Goal: Find specific page/section: Find specific page/section

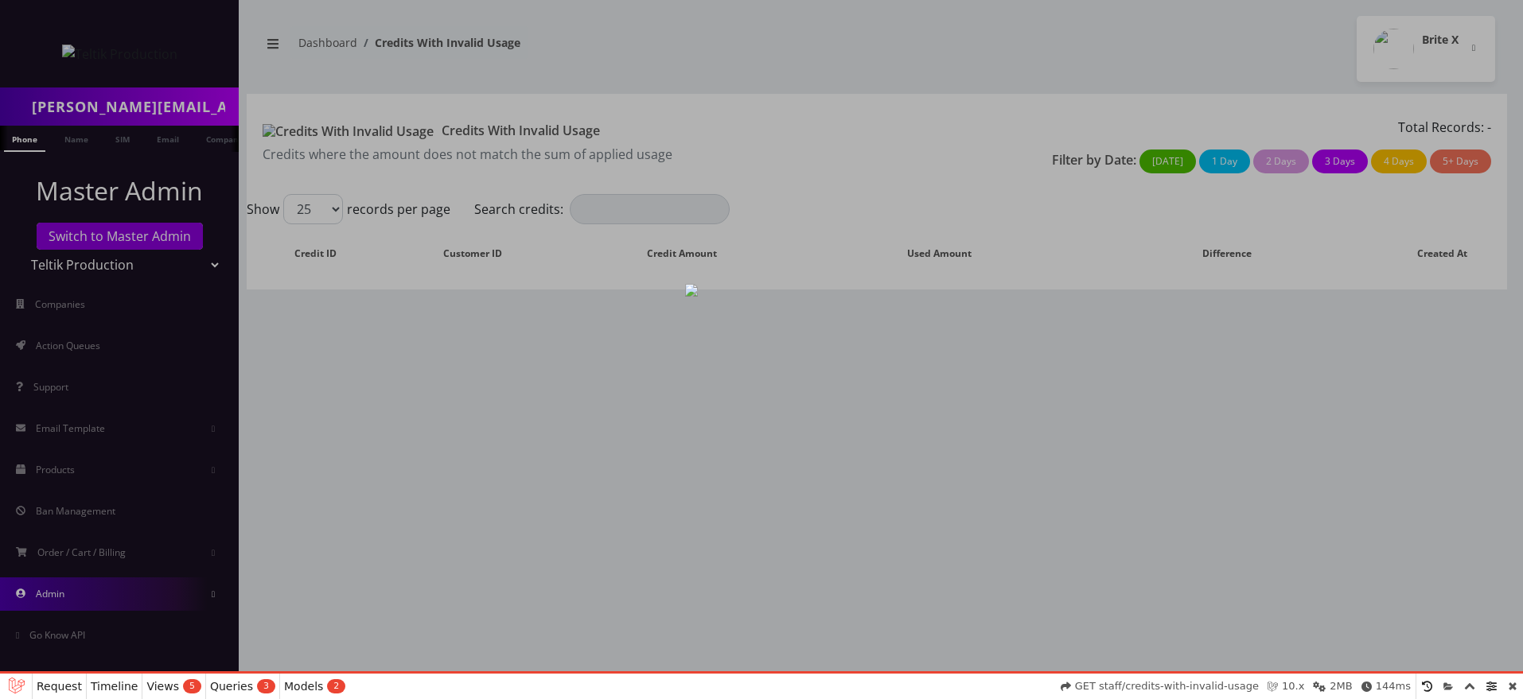
select select "01K47VZ953NB0WFS9QT3CAEHJF"
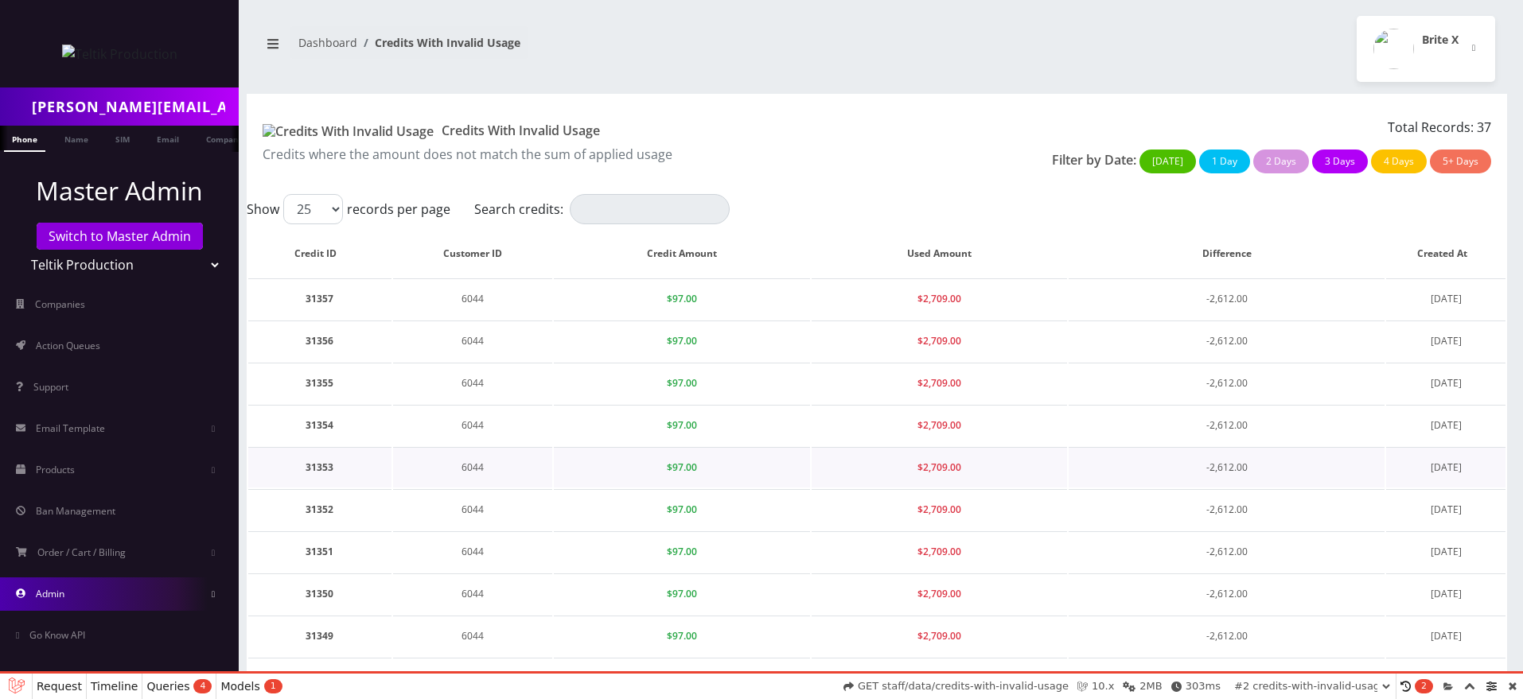
scroll to position [742, 0]
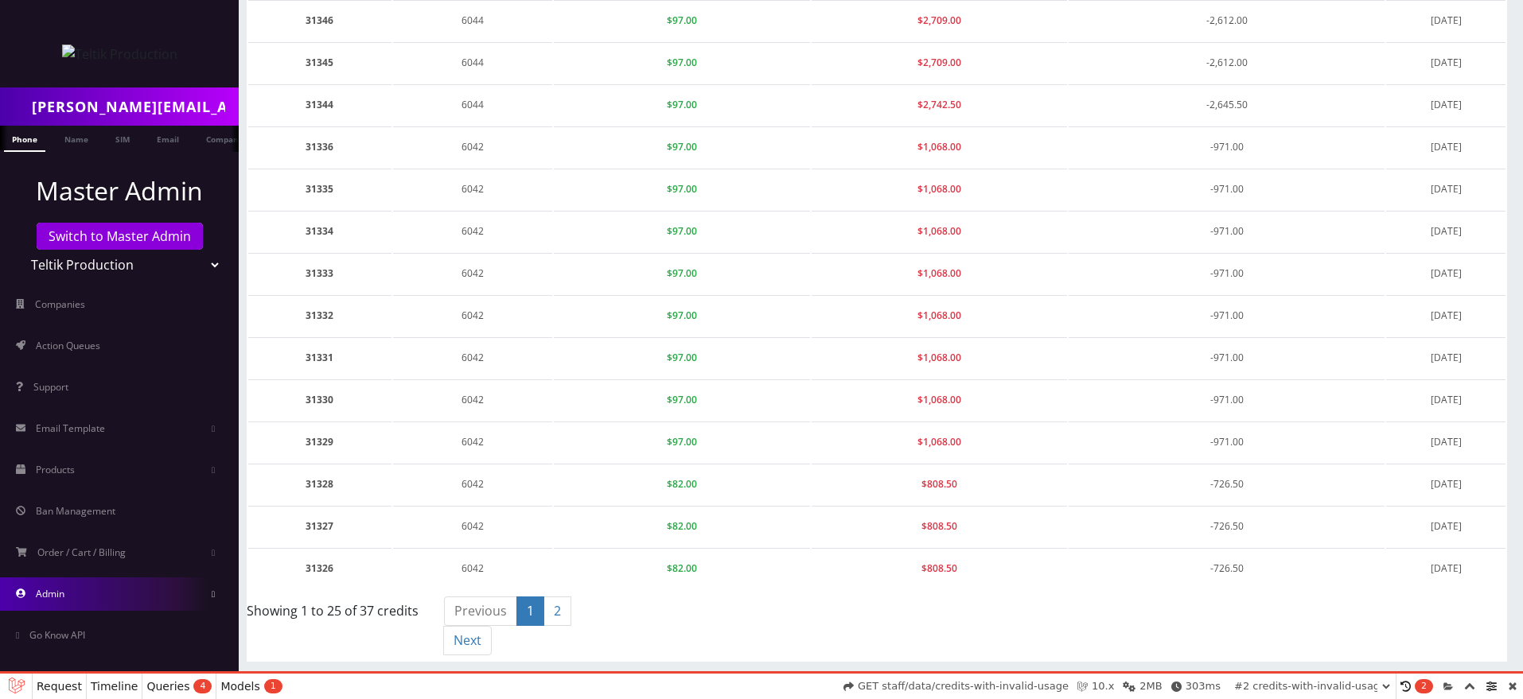
click at [167, 593] on link "Admin" at bounding box center [119, 594] width 239 height 33
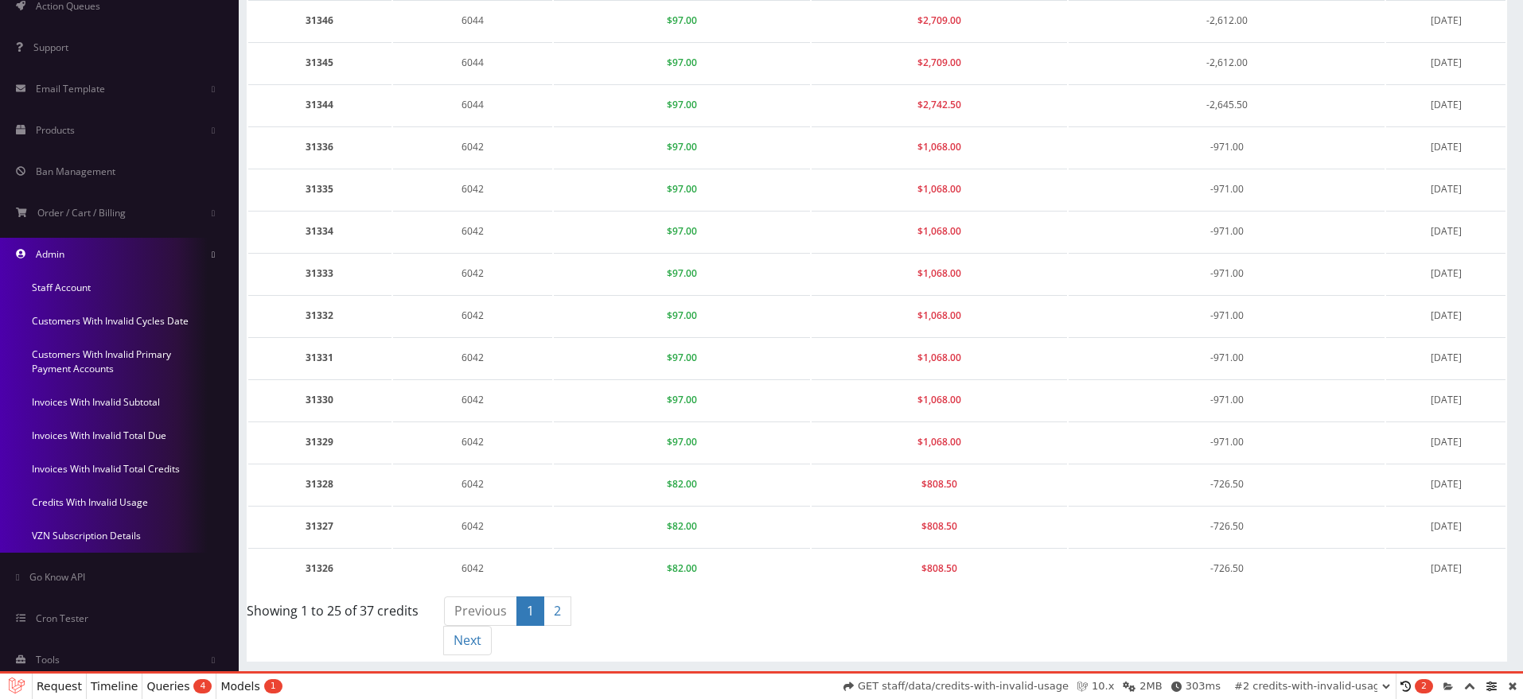
scroll to position [350, 0]
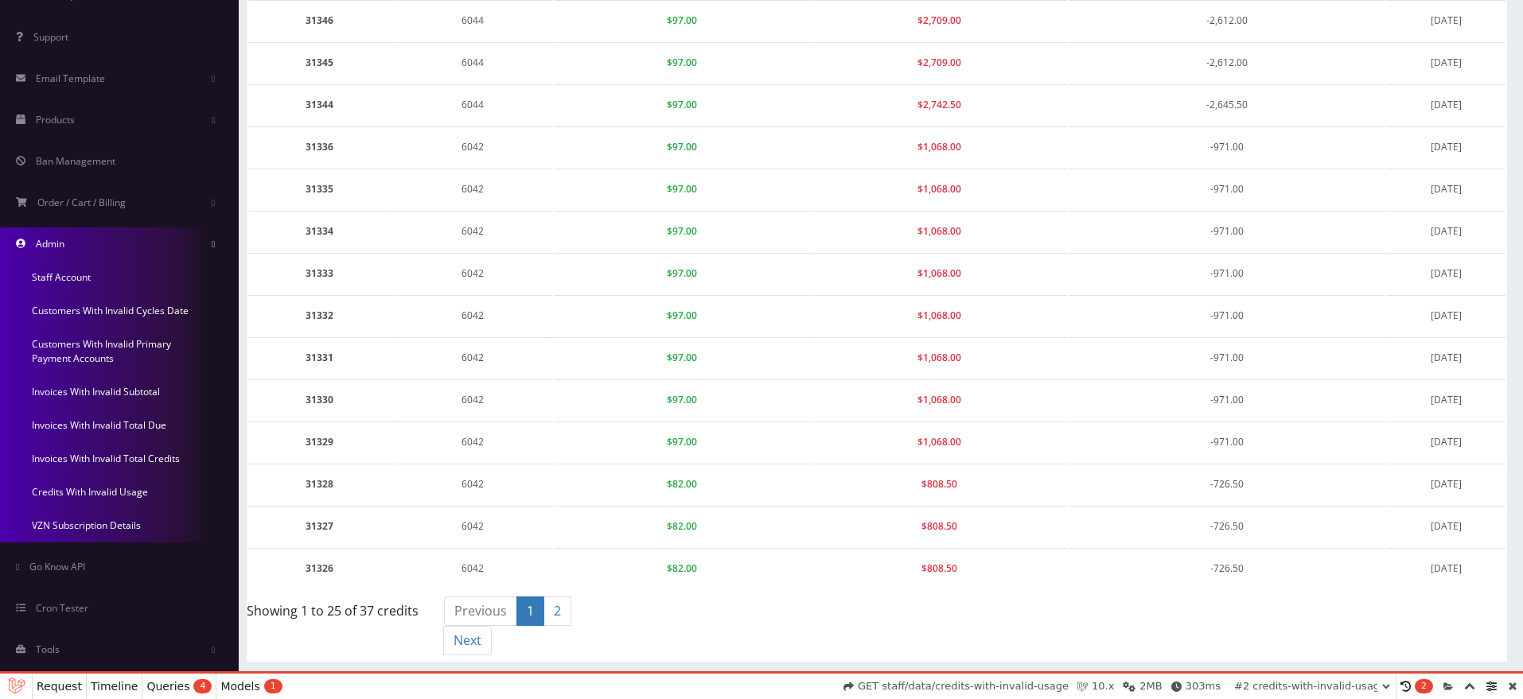
click at [90, 457] on link "Invoices With Invalid Total Credits" at bounding box center [119, 458] width 239 height 33
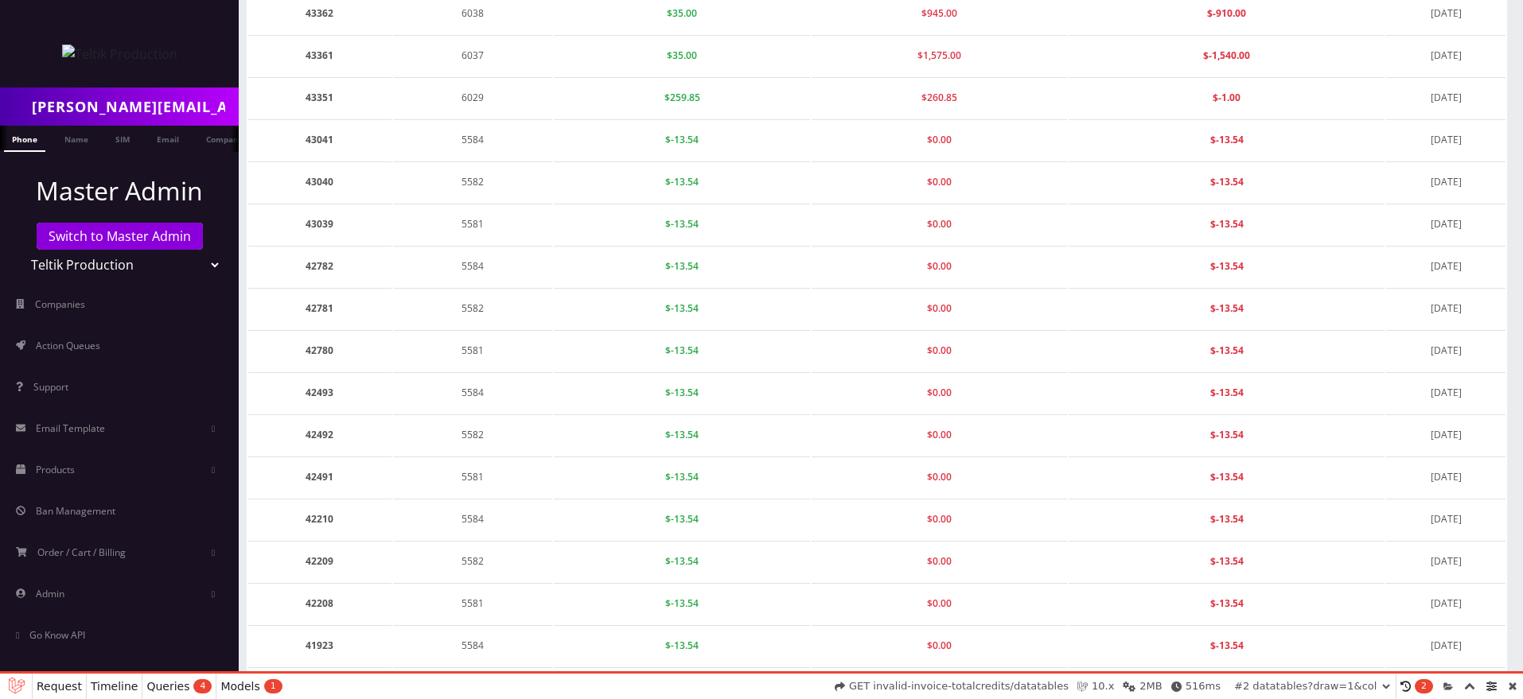
scroll to position [713, 0]
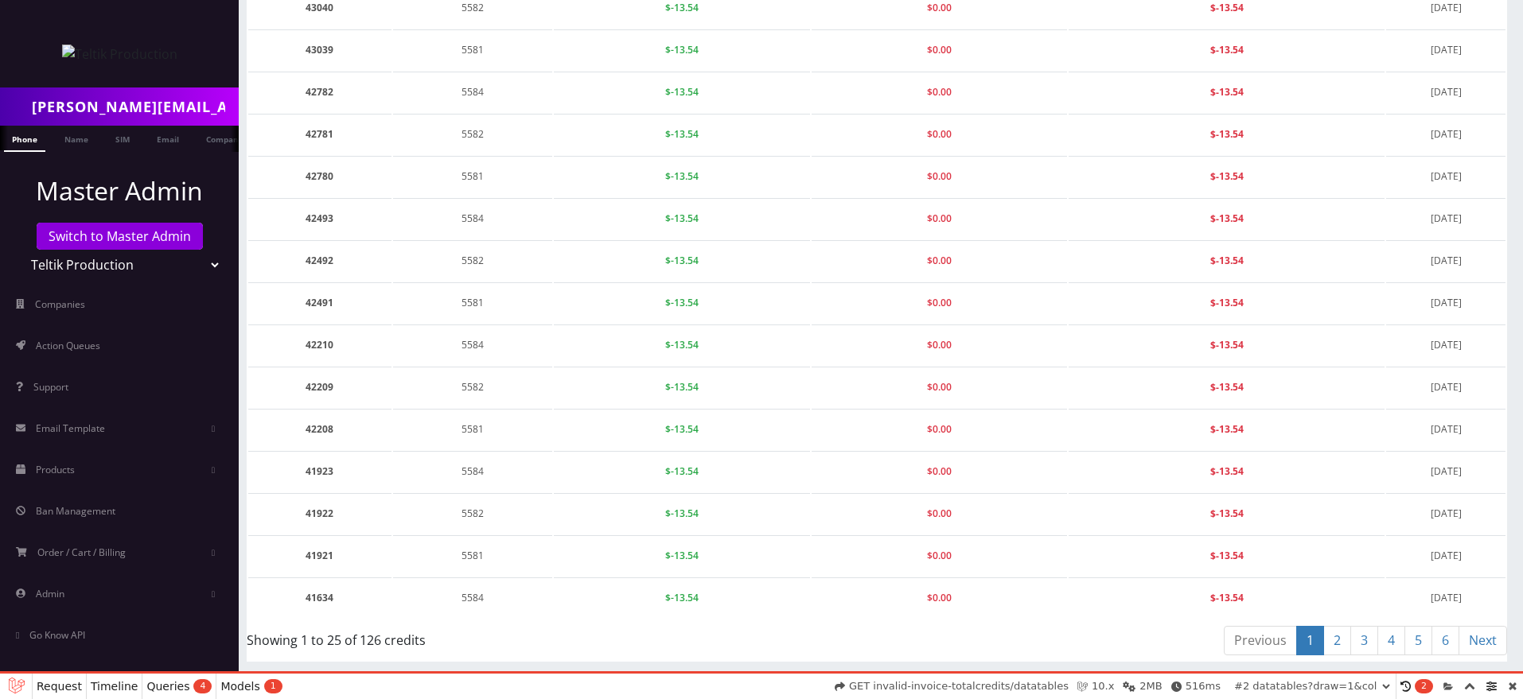
click at [1340, 643] on link "2" at bounding box center [1337, 640] width 28 height 29
click at [1360, 643] on link "3" at bounding box center [1364, 640] width 28 height 29
click at [1386, 643] on link "4" at bounding box center [1391, 640] width 28 height 29
click at [1429, 643] on link "5" at bounding box center [1418, 640] width 28 height 29
select select "01K47W0R819CYHYDKDMFXGD9DQ"
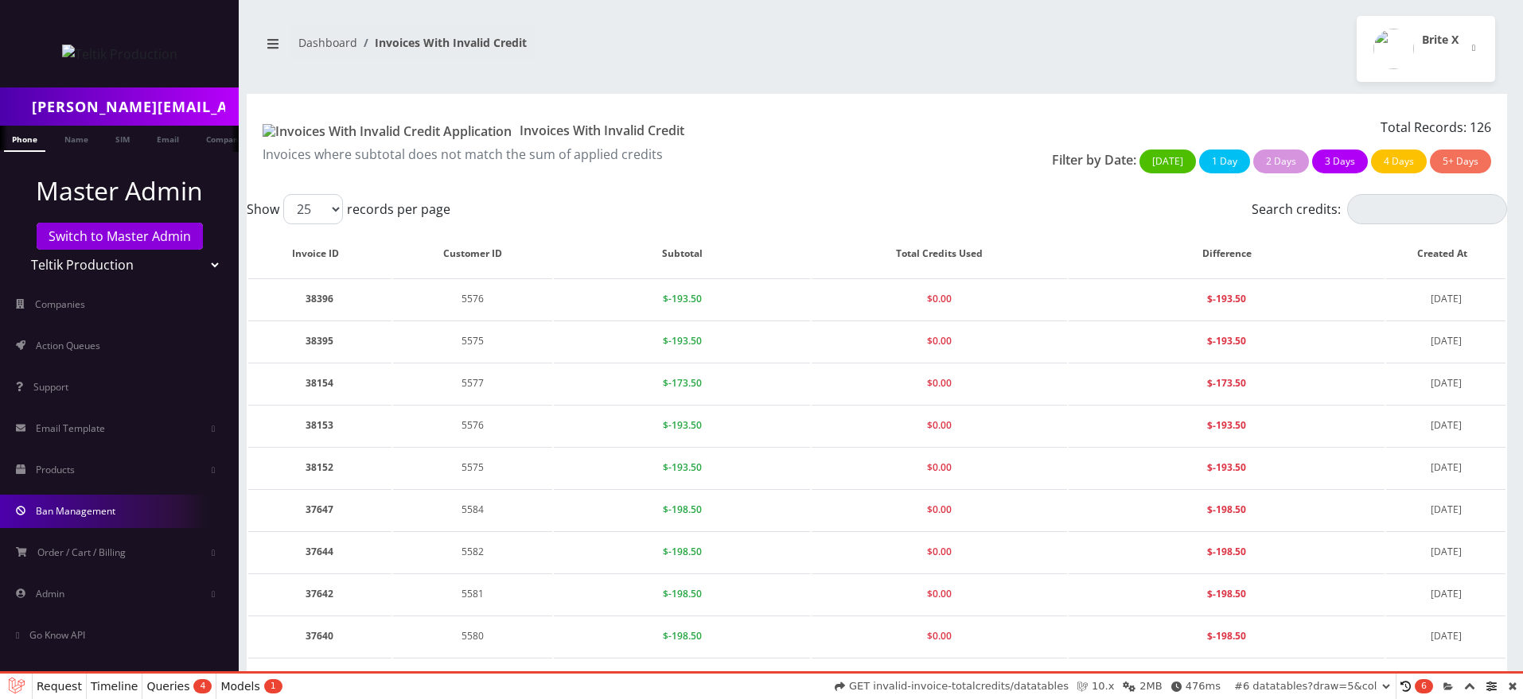
scroll to position [68, 0]
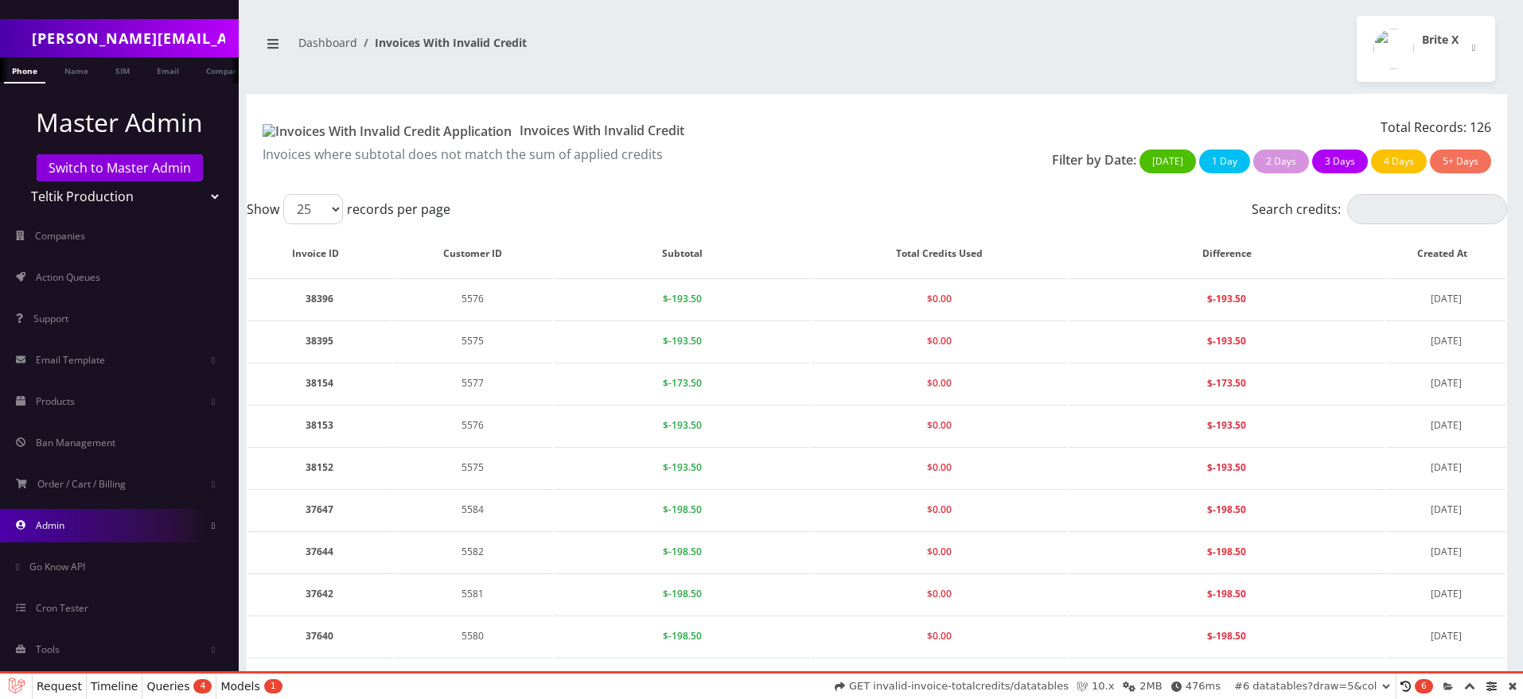
click at [104, 535] on link "Admin" at bounding box center [119, 525] width 239 height 33
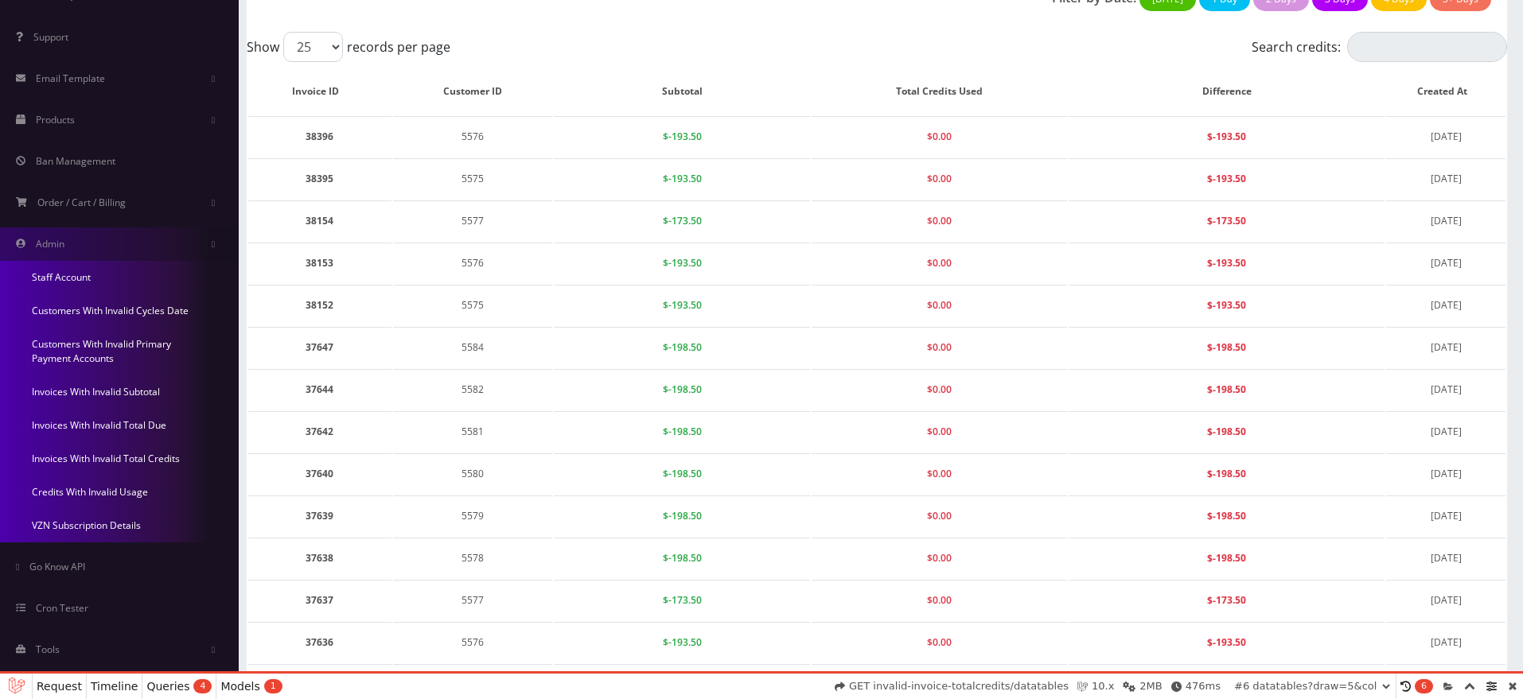
scroll to position [167, 0]
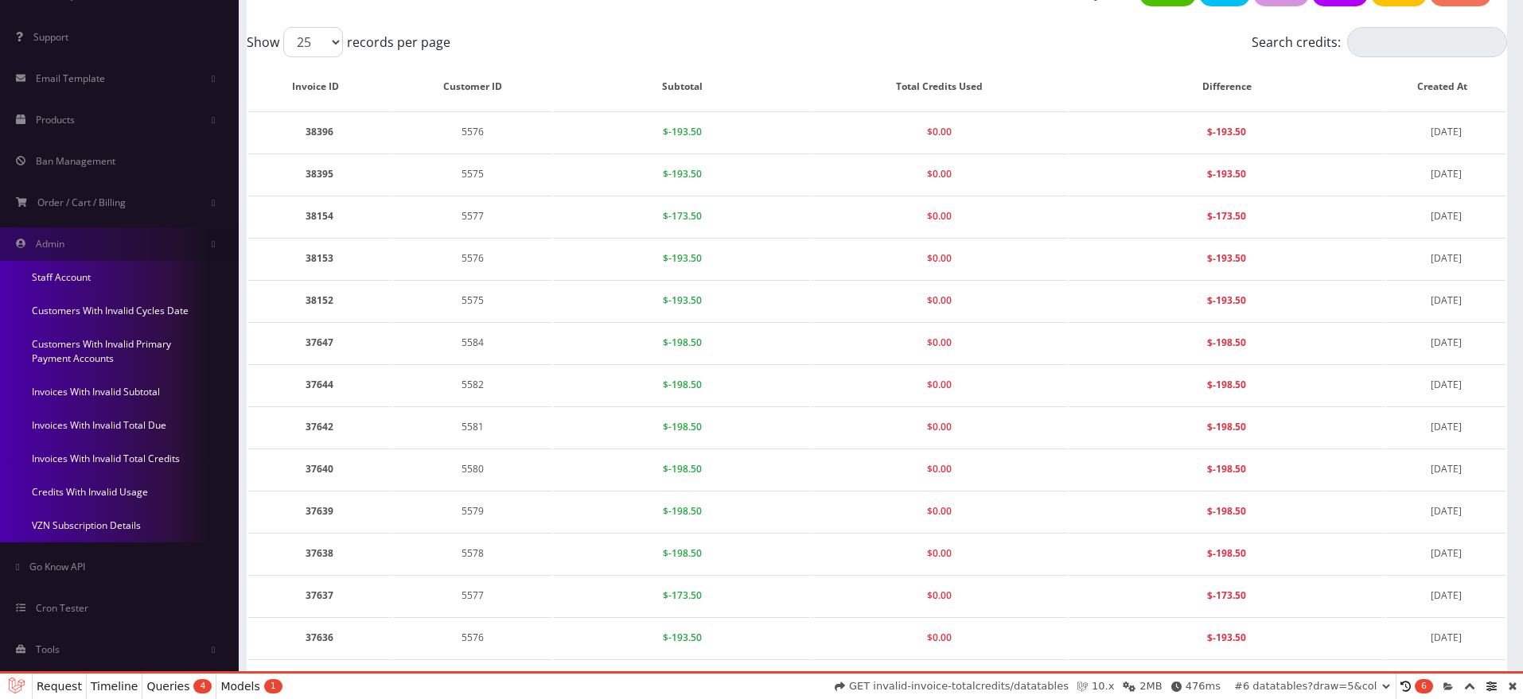
click at [79, 496] on link "Credits With Invalid Usage" at bounding box center [119, 492] width 239 height 33
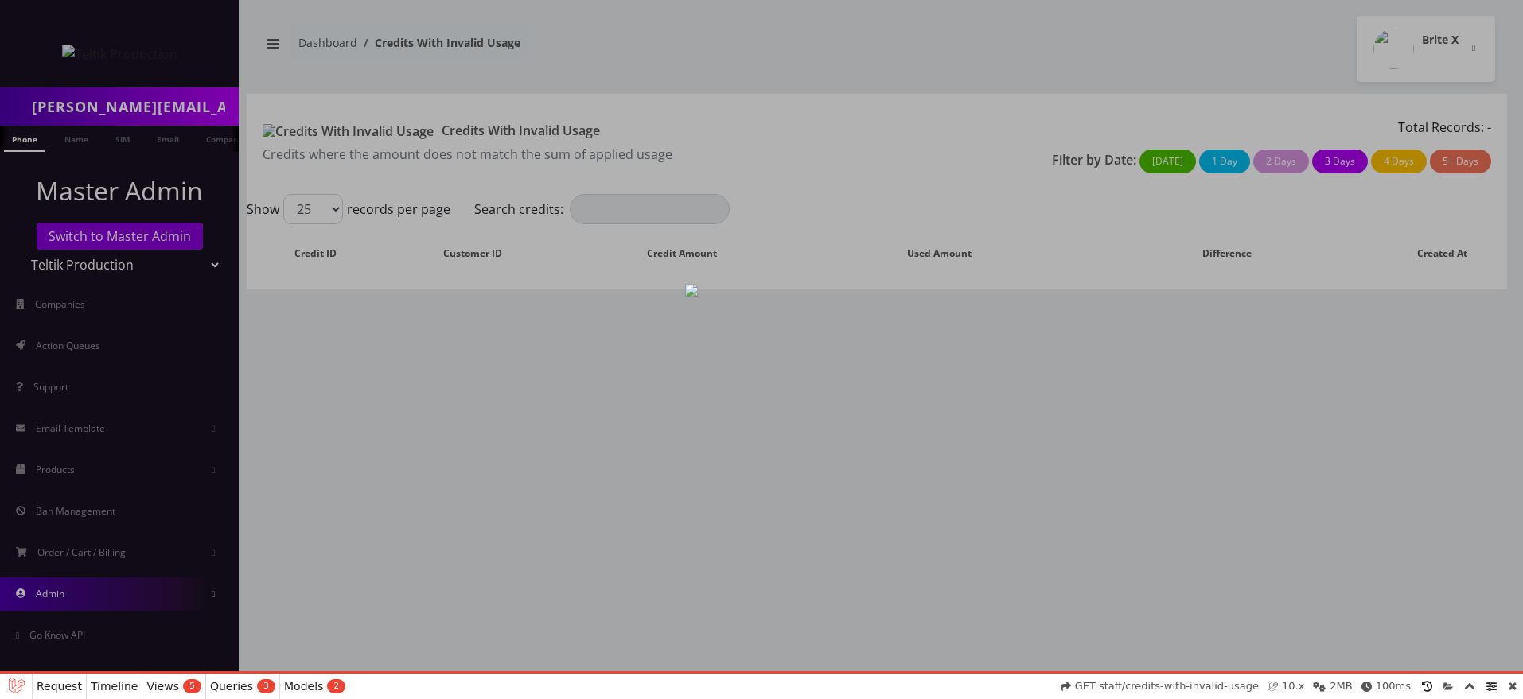
select select "01K47W4X98PPBGQDRA9VZ3WN78"
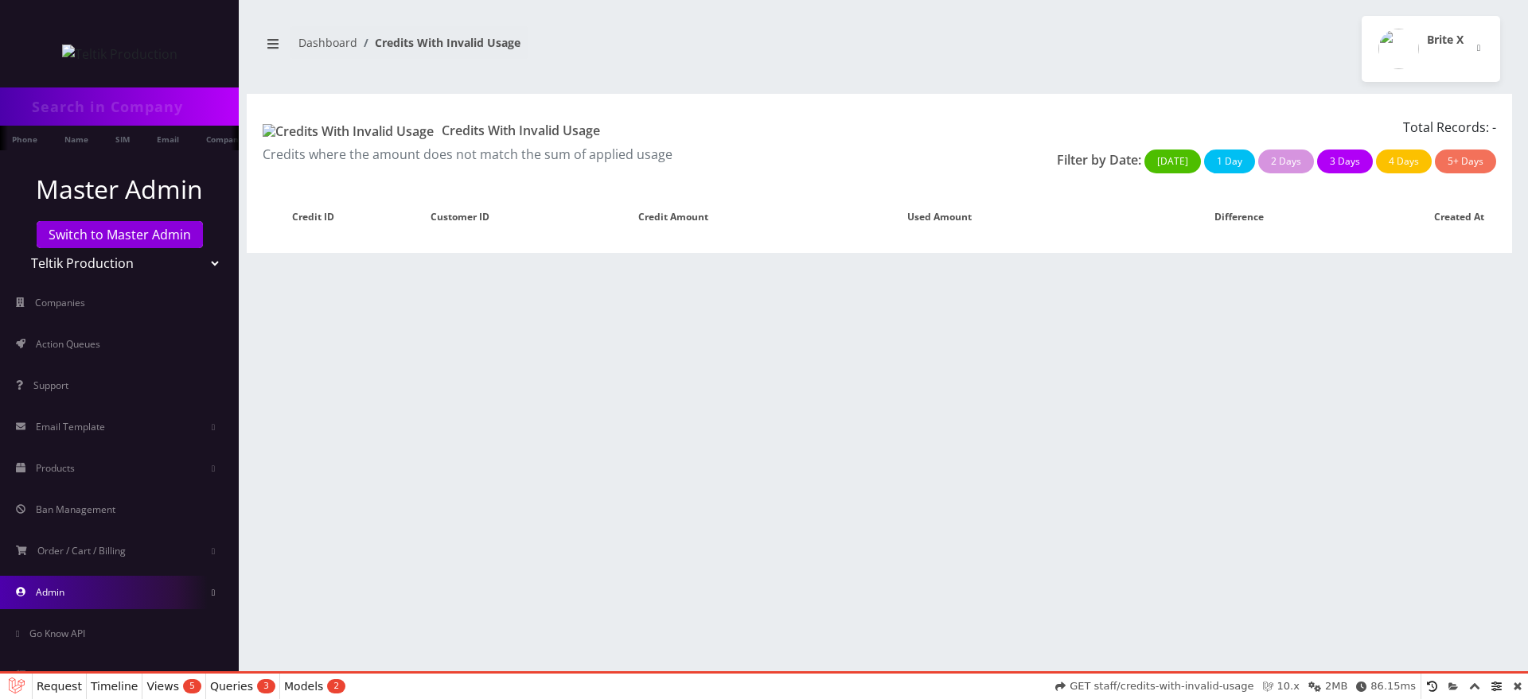
type input "[PERSON_NAME][EMAIL_ADDRESS][DOMAIN_NAME]"
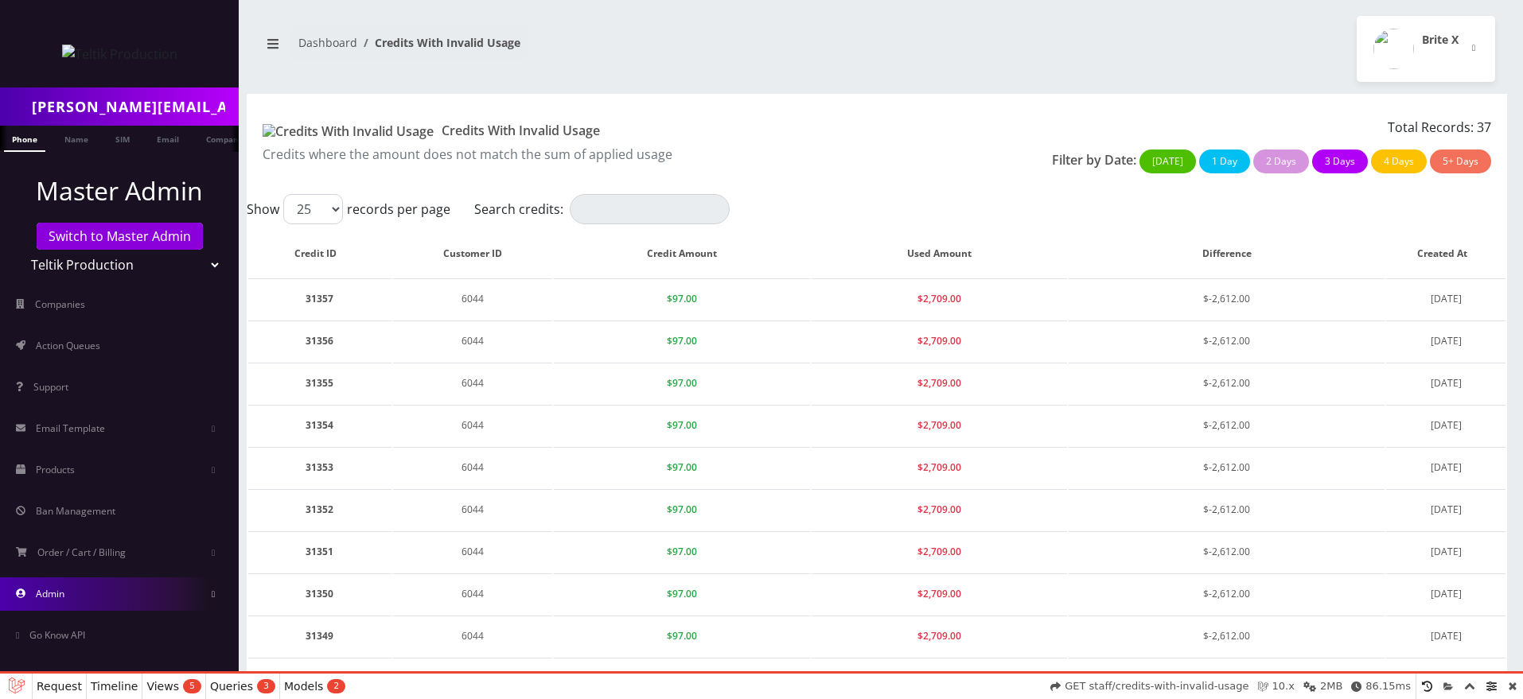
select select "01K47W6J3J8CRCTD299BN6RG4Y"
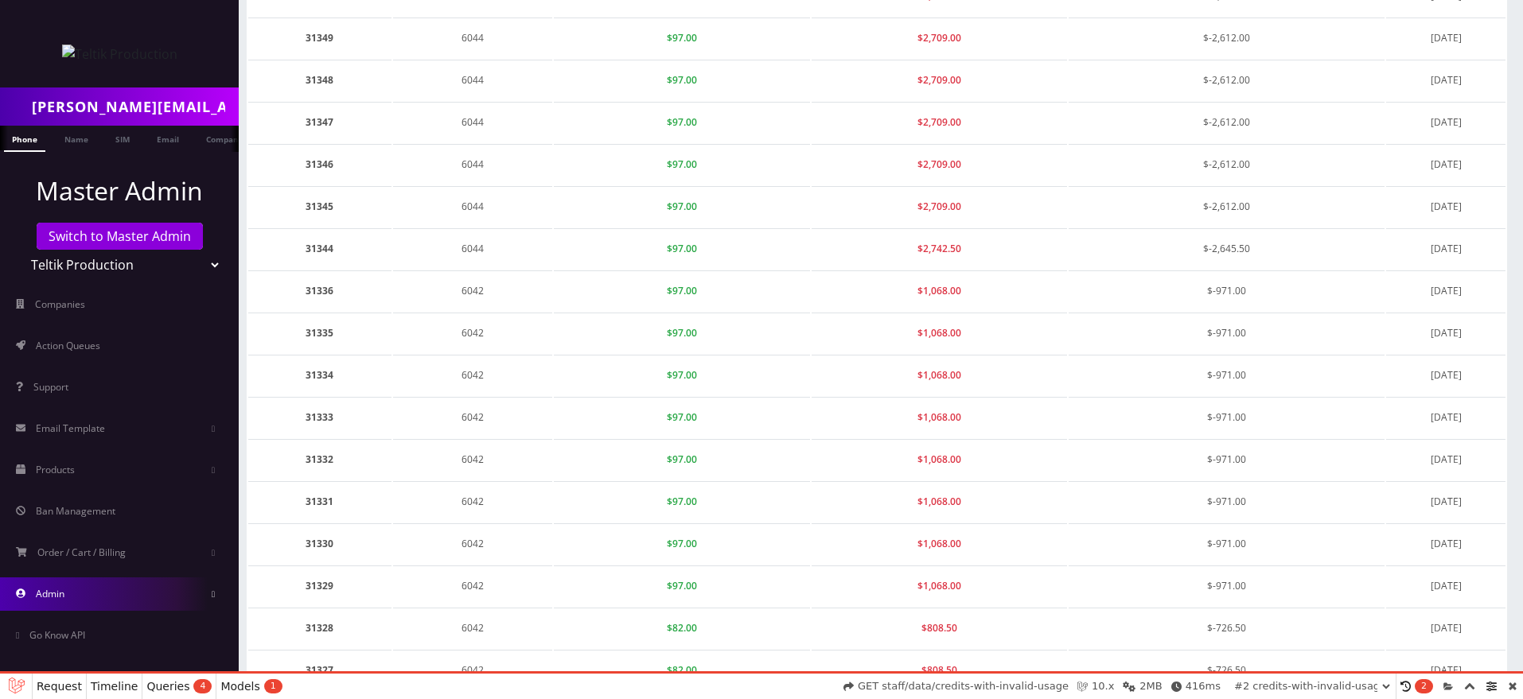
scroll to position [742, 0]
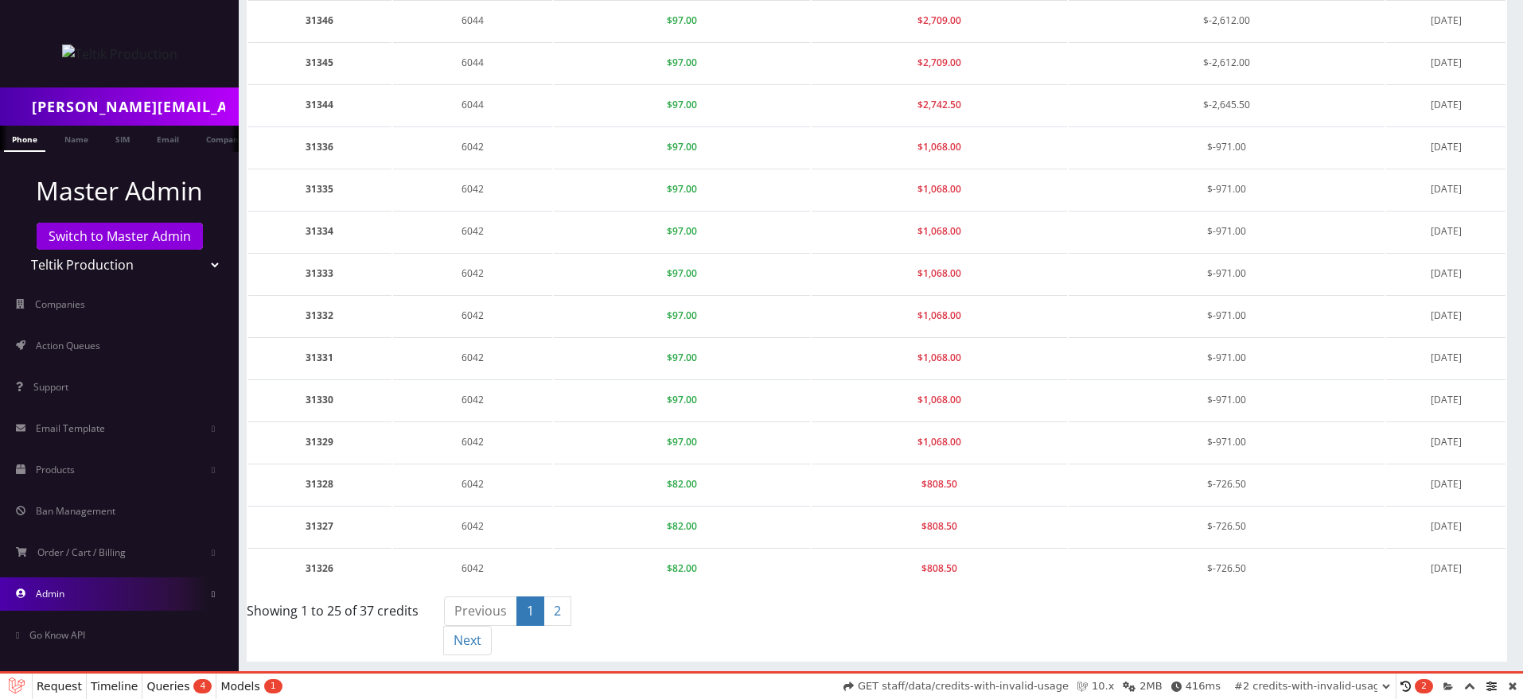
click at [290, 616] on div "Showing 1 to 25 of 37 credits" at bounding box center [333, 607] width 173 height 25
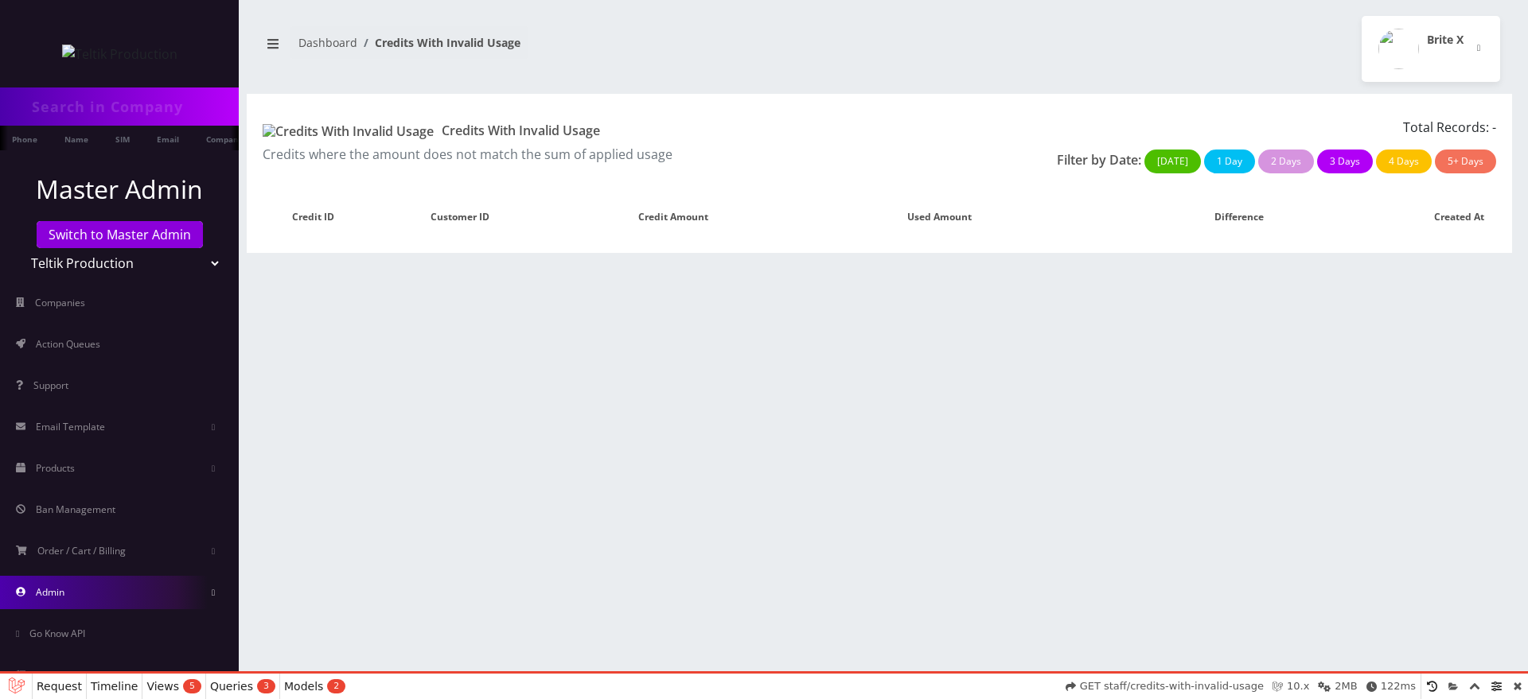
type input "[PERSON_NAME][EMAIL_ADDRESS][DOMAIN_NAME]"
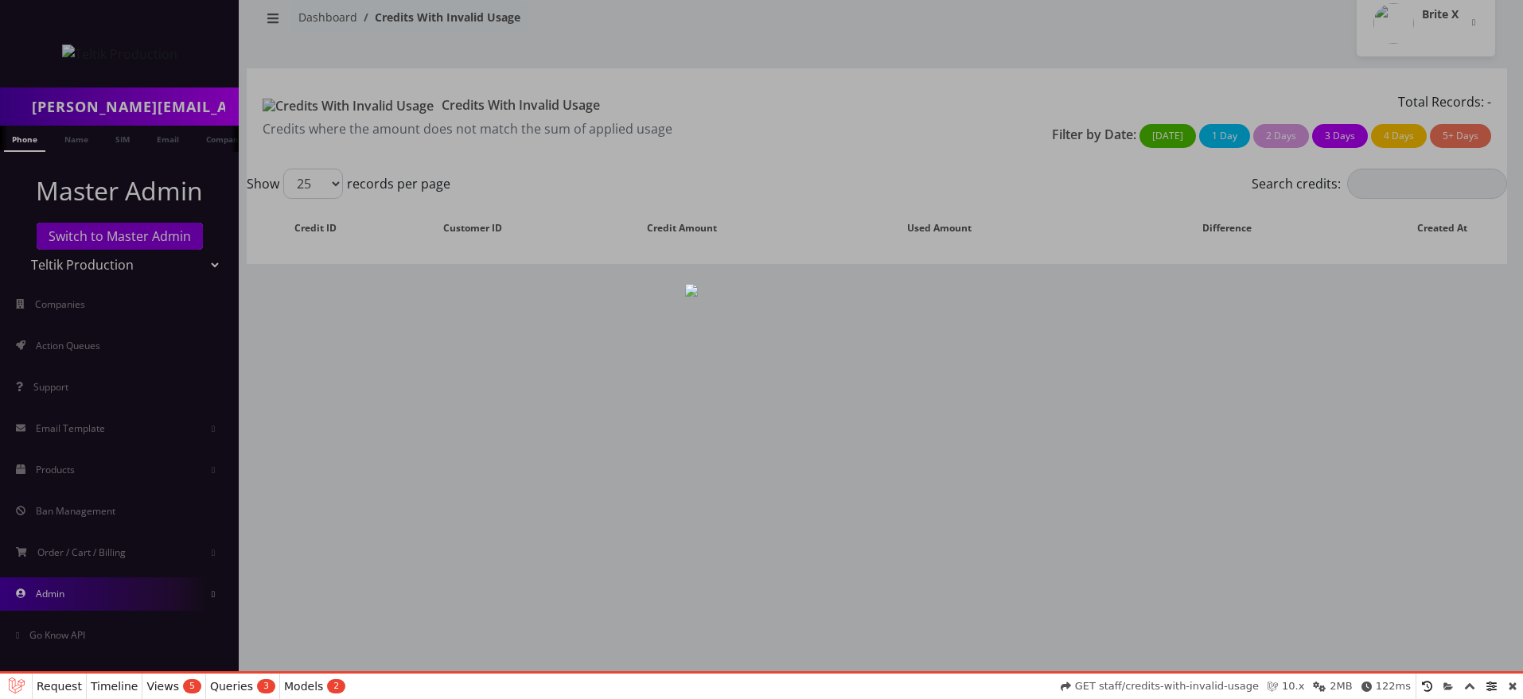
scroll to position [25, 0]
select select "01K47WB08ZVMN2KV0186338XFA"
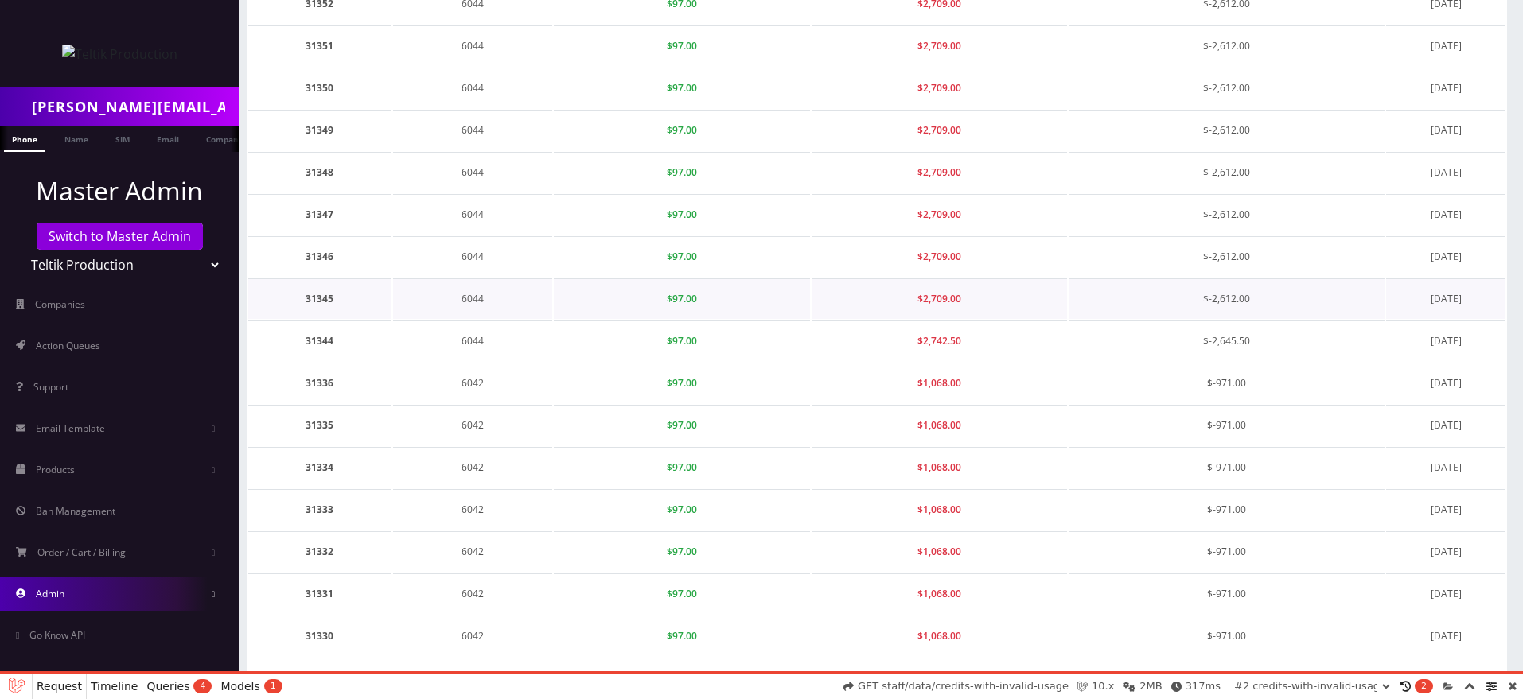
scroll to position [713, 0]
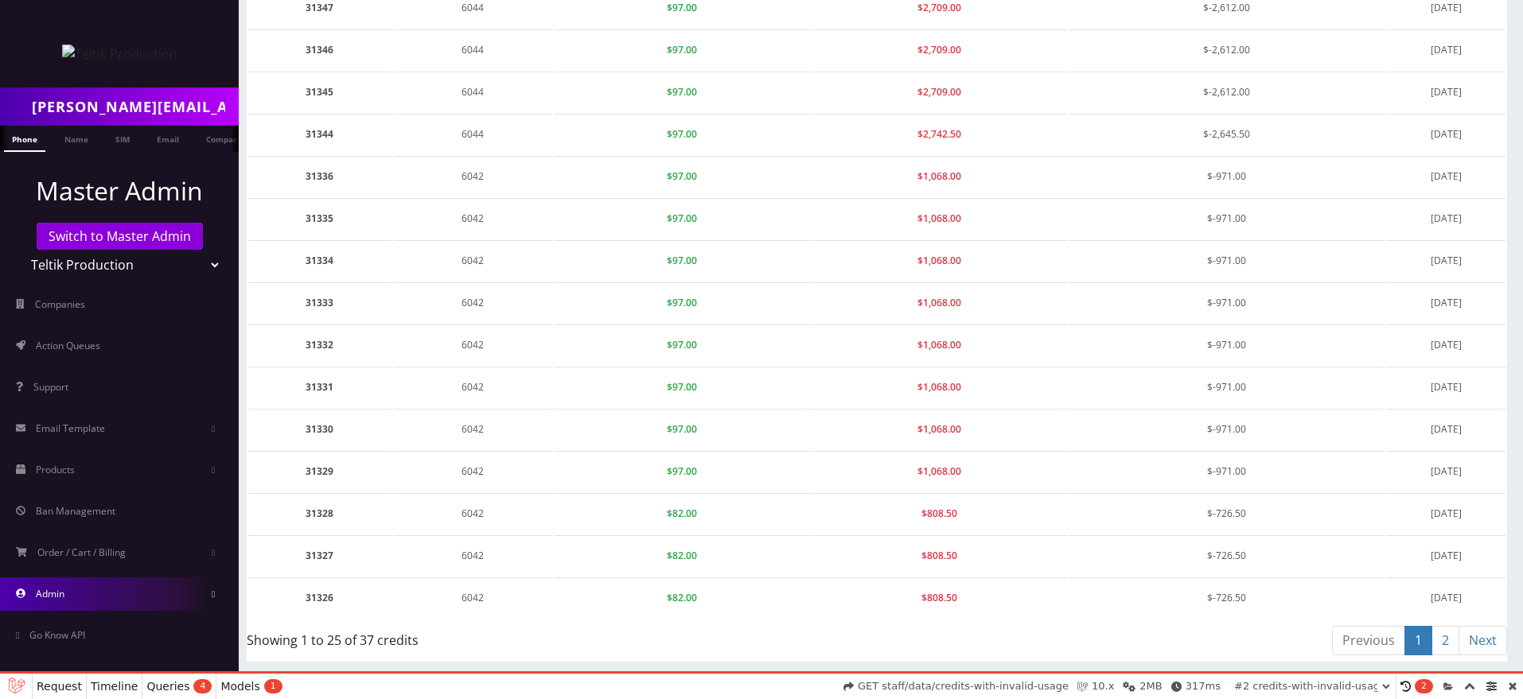
click at [96, 590] on link "Admin" at bounding box center [119, 594] width 239 height 33
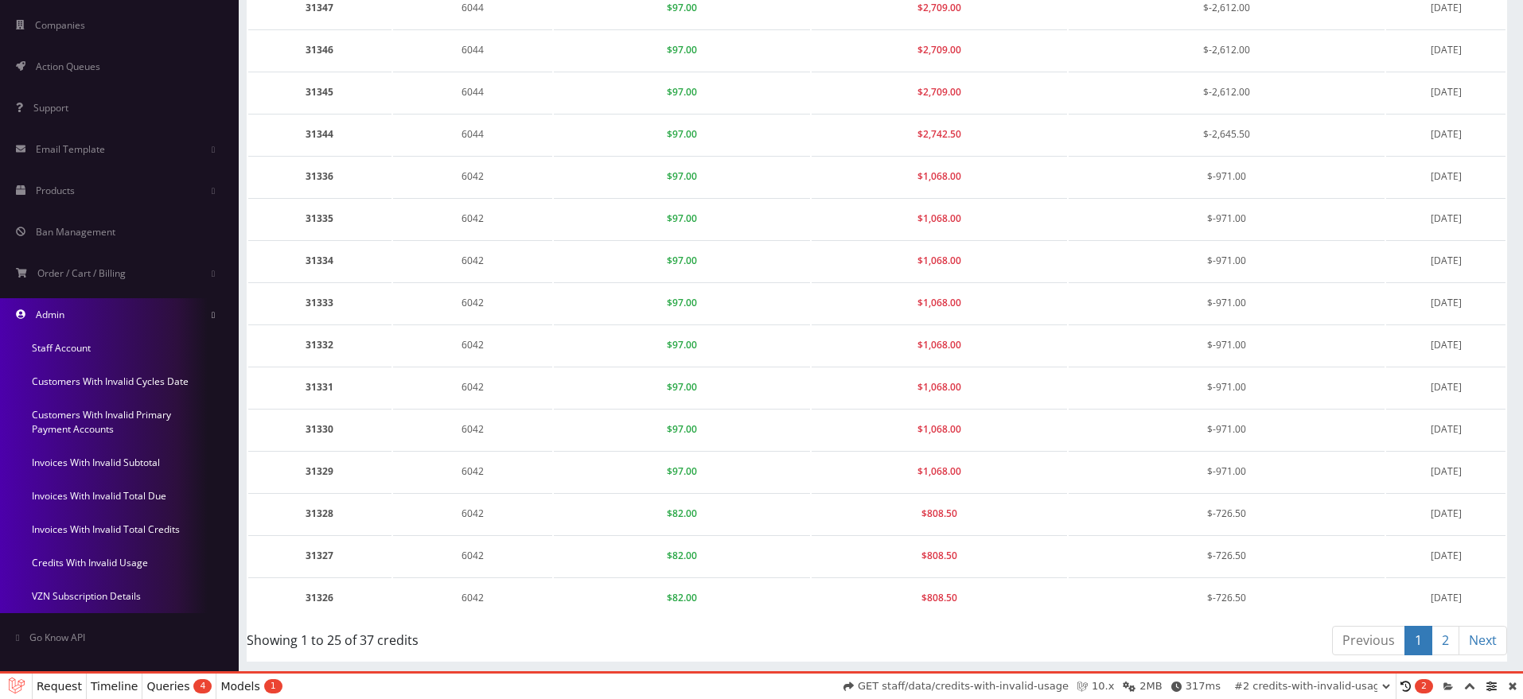
scroll to position [308, 0]
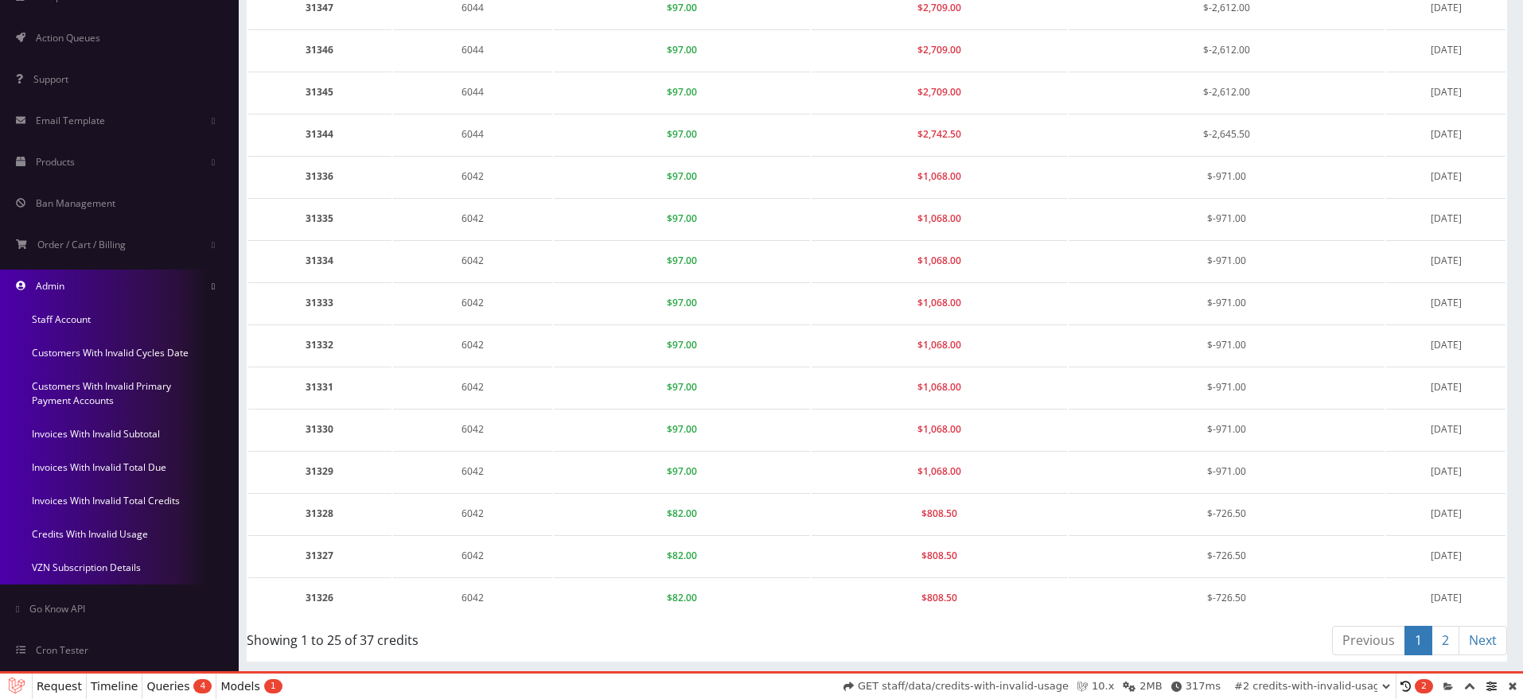
click at [81, 498] on link "Invoices With Invalid Total Credits" at bounding box center [119, 501] width 239 height 33
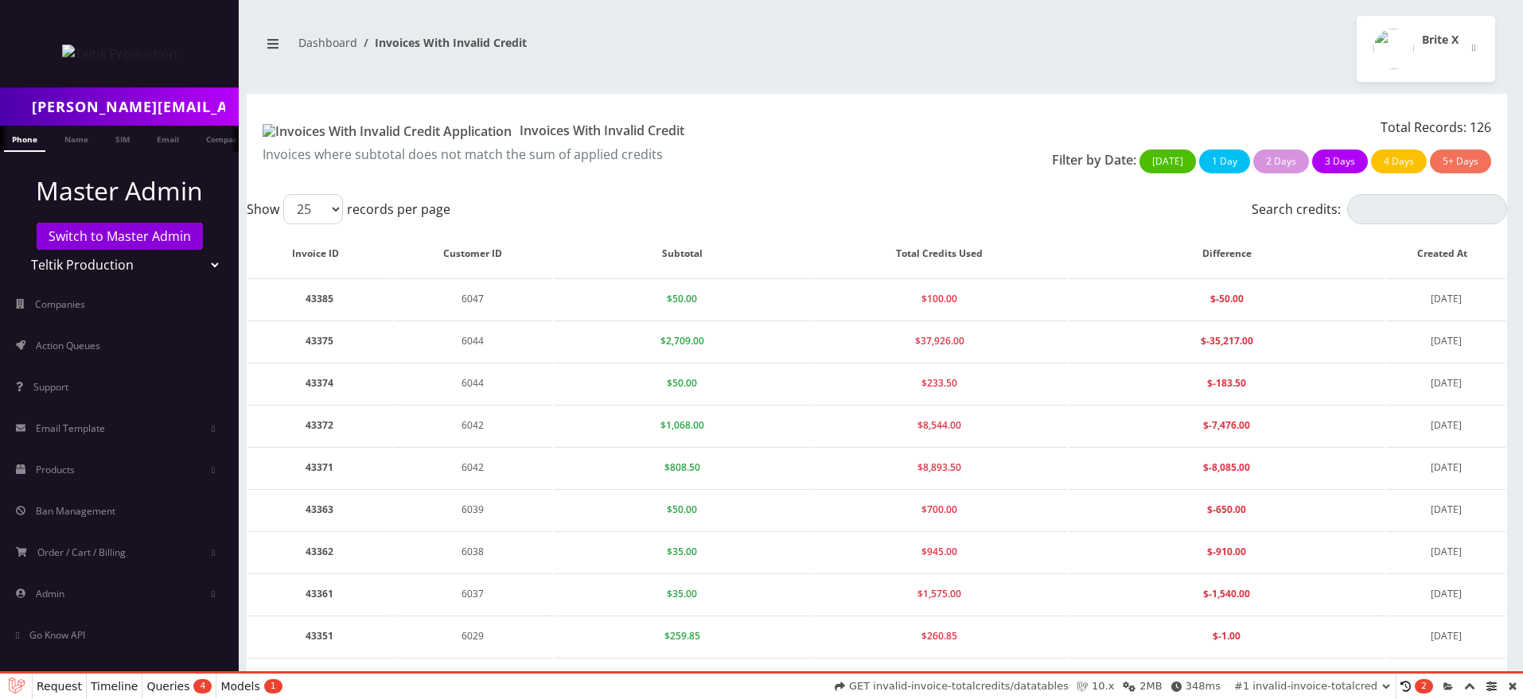
select select "01K47WBNYXHJTQZ7A7EB351W9W"
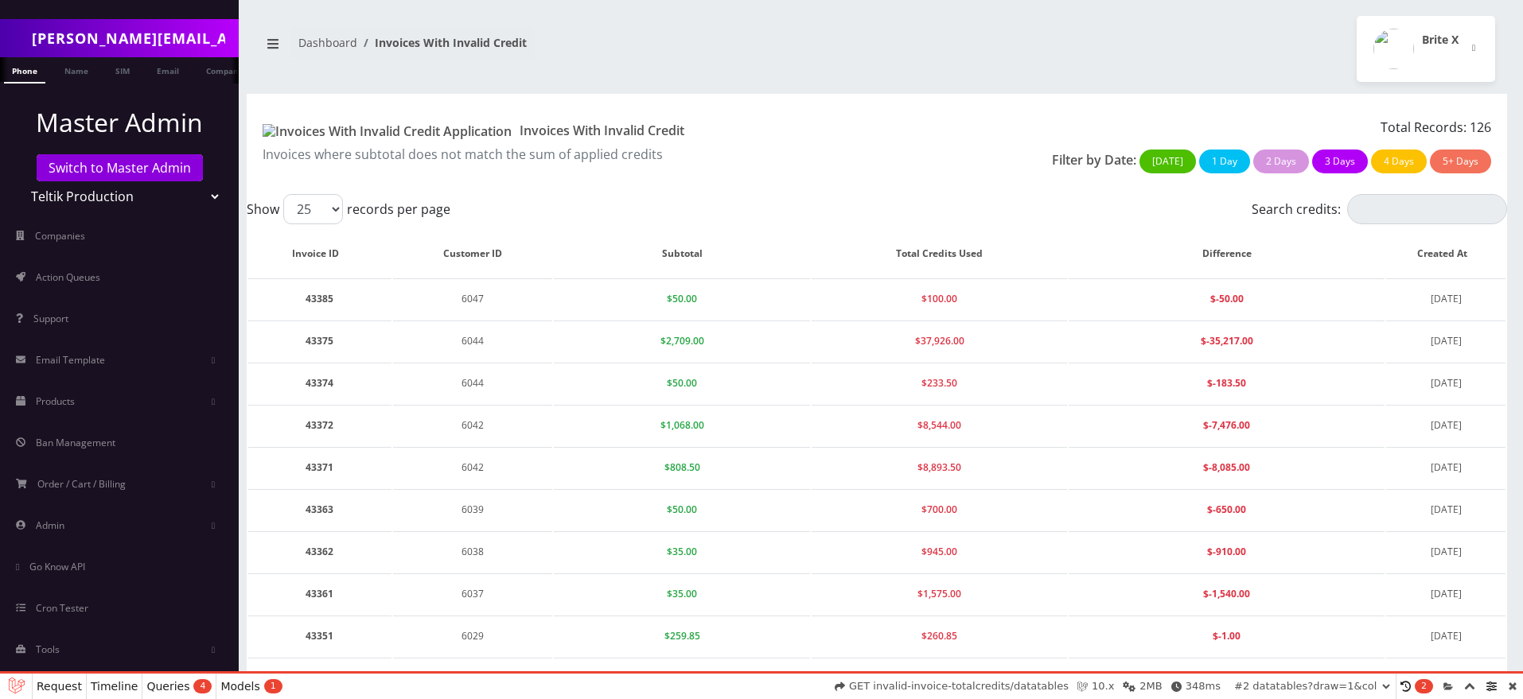
click at [95, 529] on link "Admin" at bounding box center [119, 525] width 239 height 33
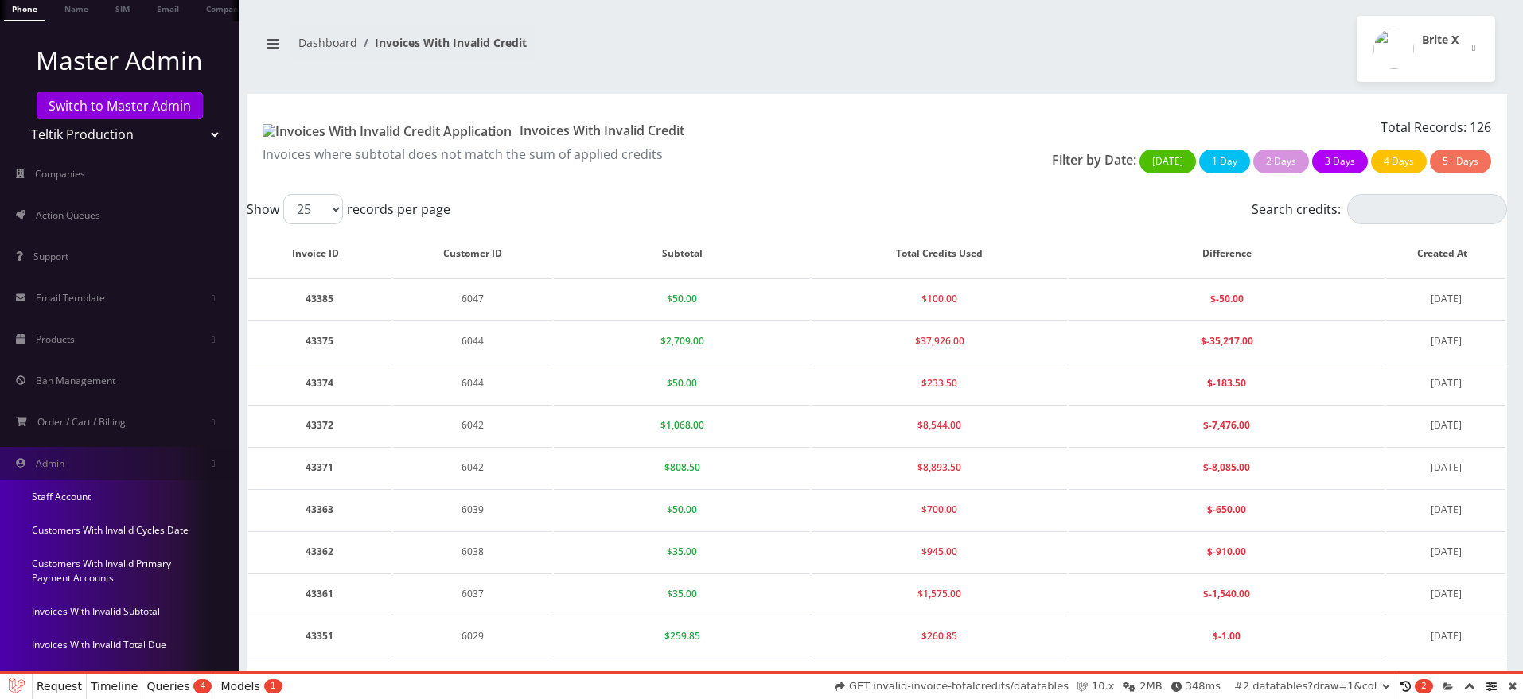
scroll to position [143, 0]
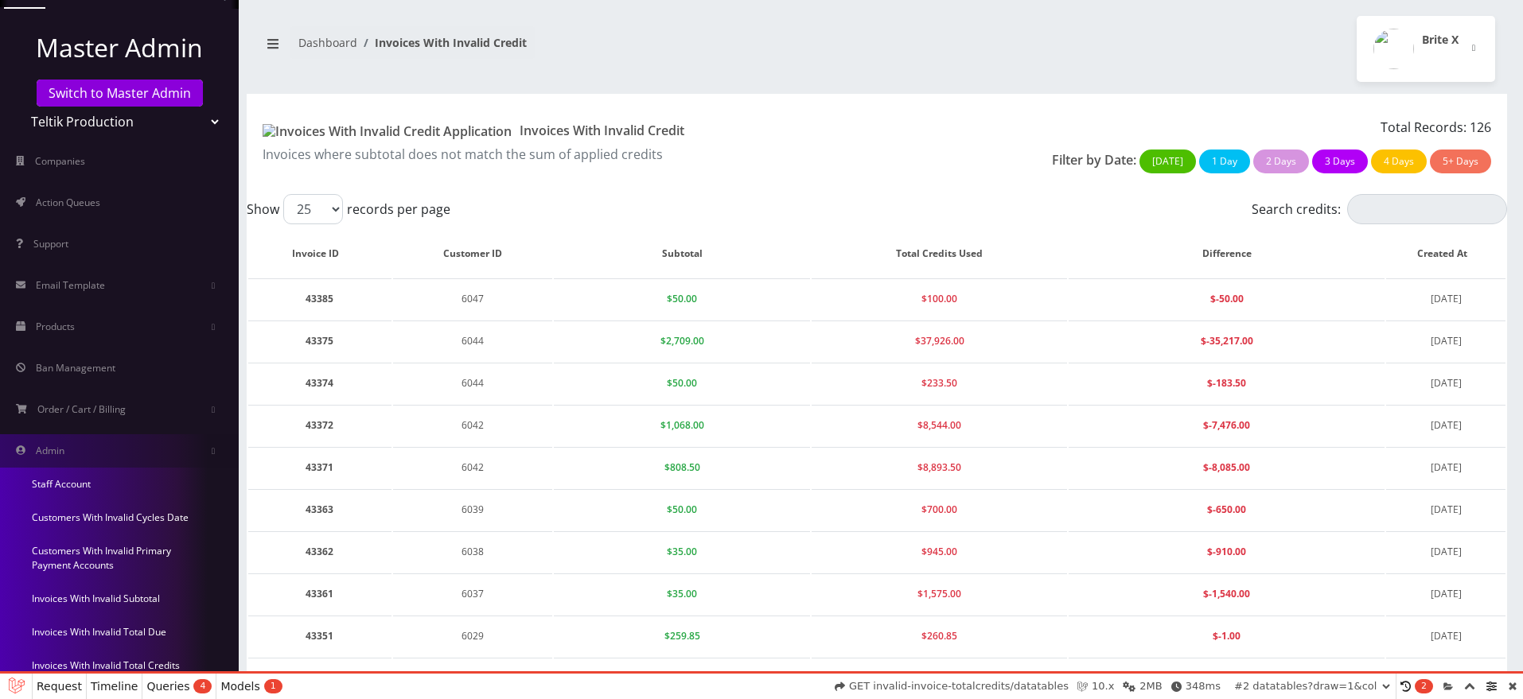
click at [76, 627] on link "Invoices With Invalid Total Due" at bounding box center [119, 632] width 239 height 33
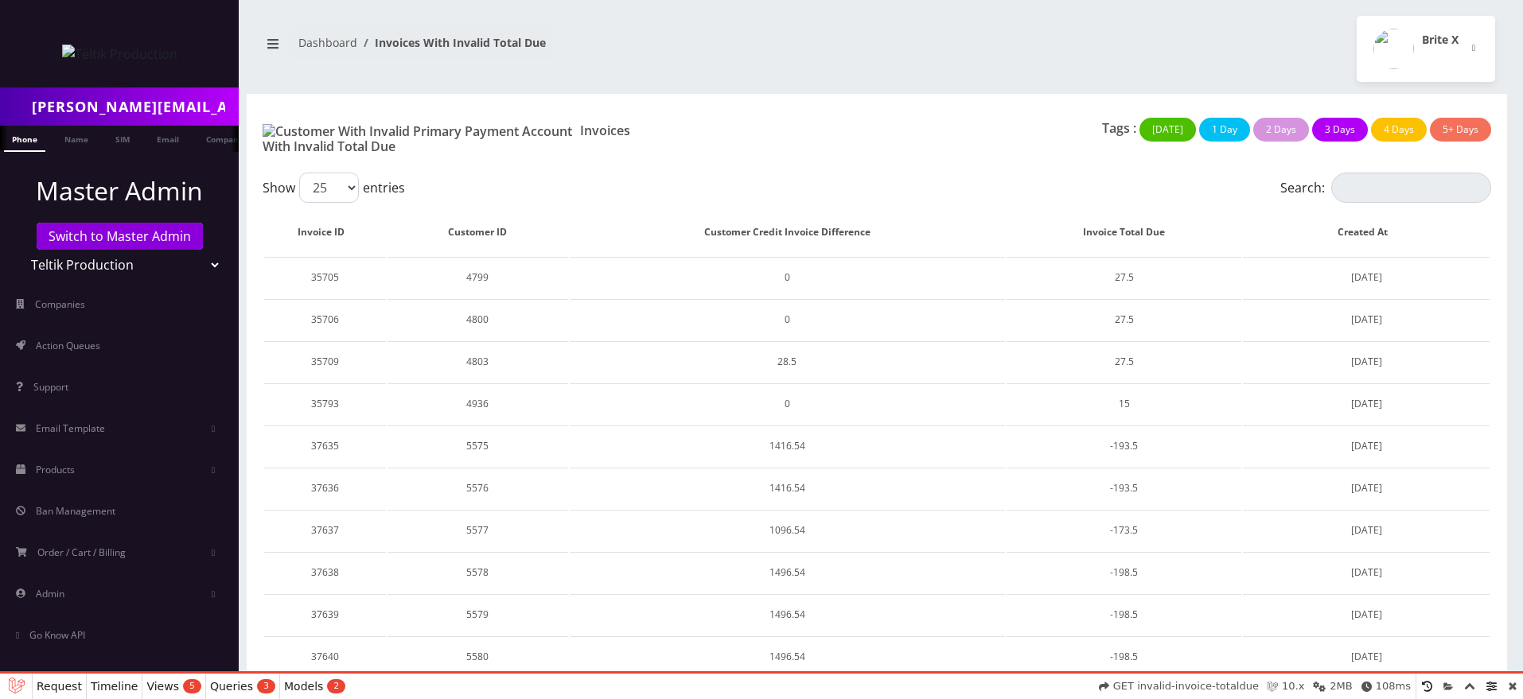
select select "01K47WCDA20793EWGHM16QGEJN"
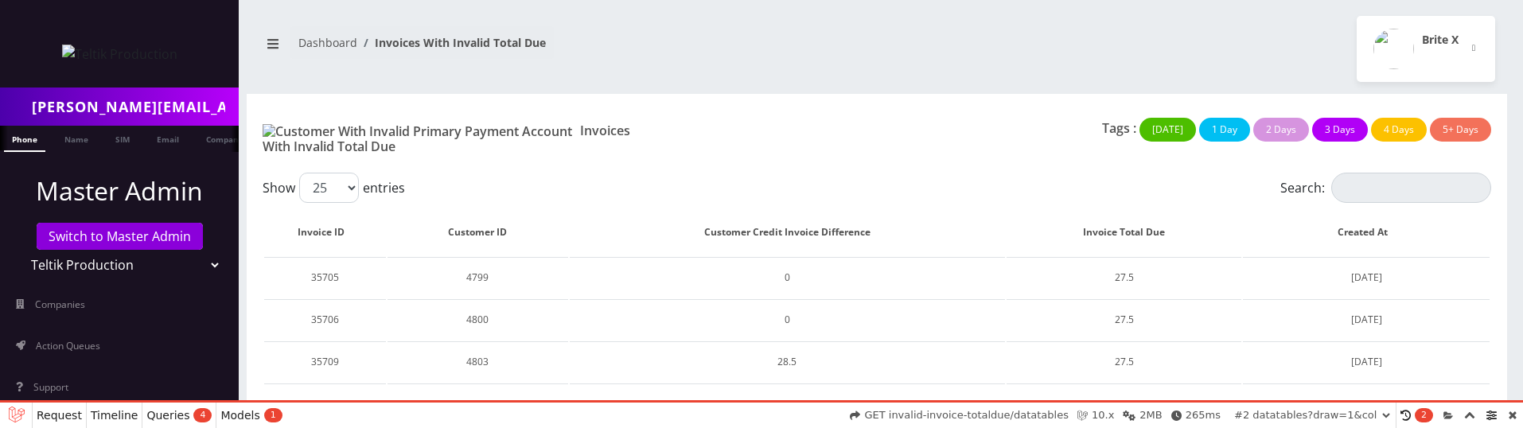
click at [287, 131] on h1 "Invoices With Invalid Total Due" at bounding box center [460, 139] width 394 height 32
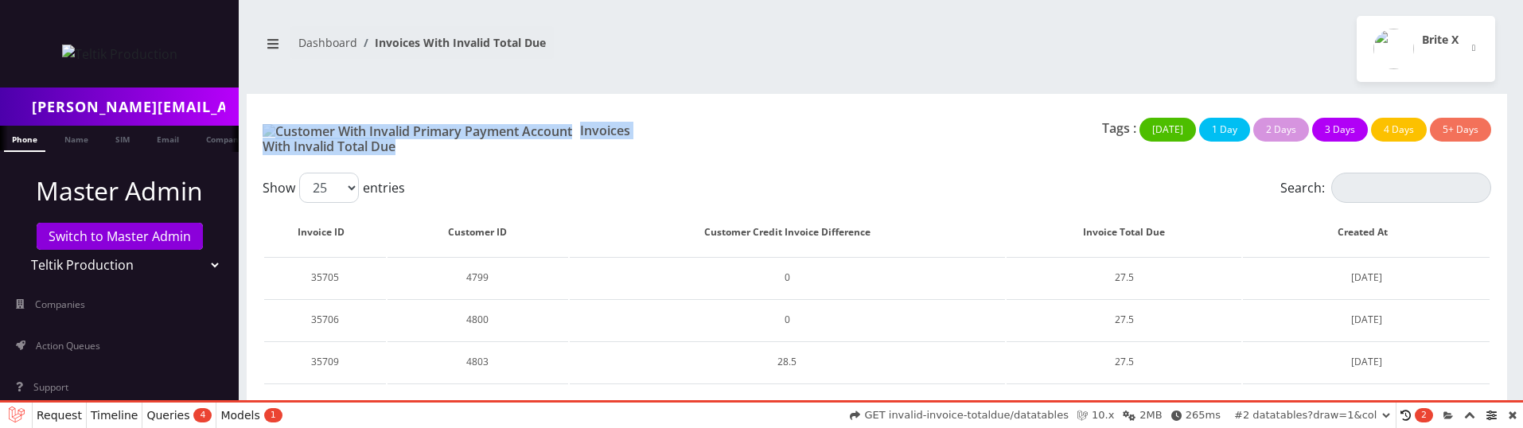
click at [287, 131] on h1 "Invoices With Invalid Total Due" at bounding box center [460, 139] width 394 height 32
copy div "Invoices With Invalid Total Due"
click at [576, 158] on div "Invoices With Invalid Total Due Tags : Today 1 Day 2 Days 3 Days 4 Days 5+ Days" at bounding box center [877, 133] width 1260 height 79
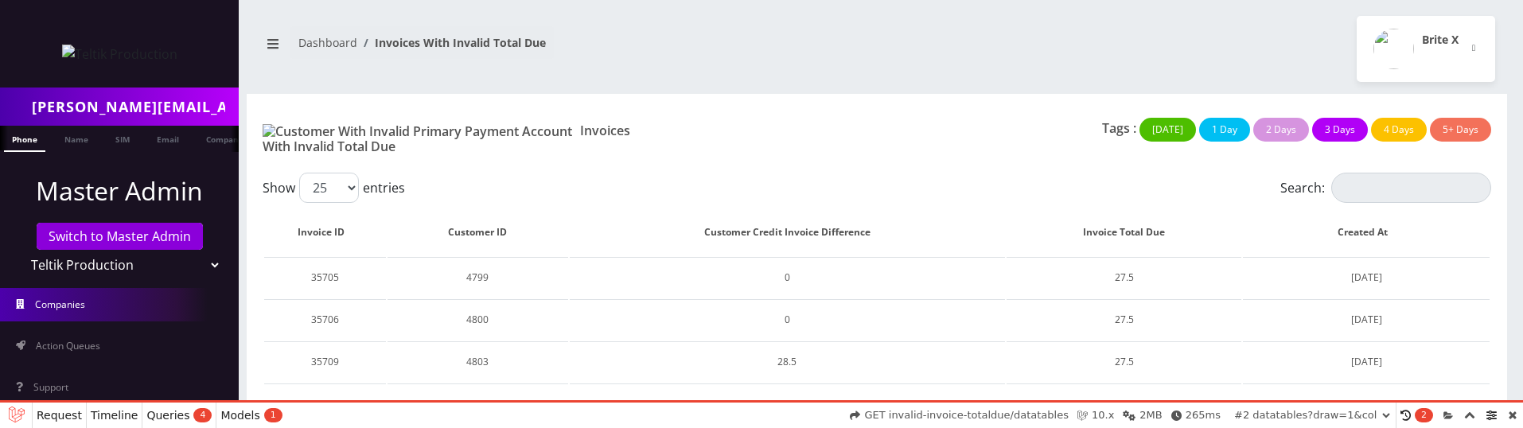
scroll to position [340, 0]
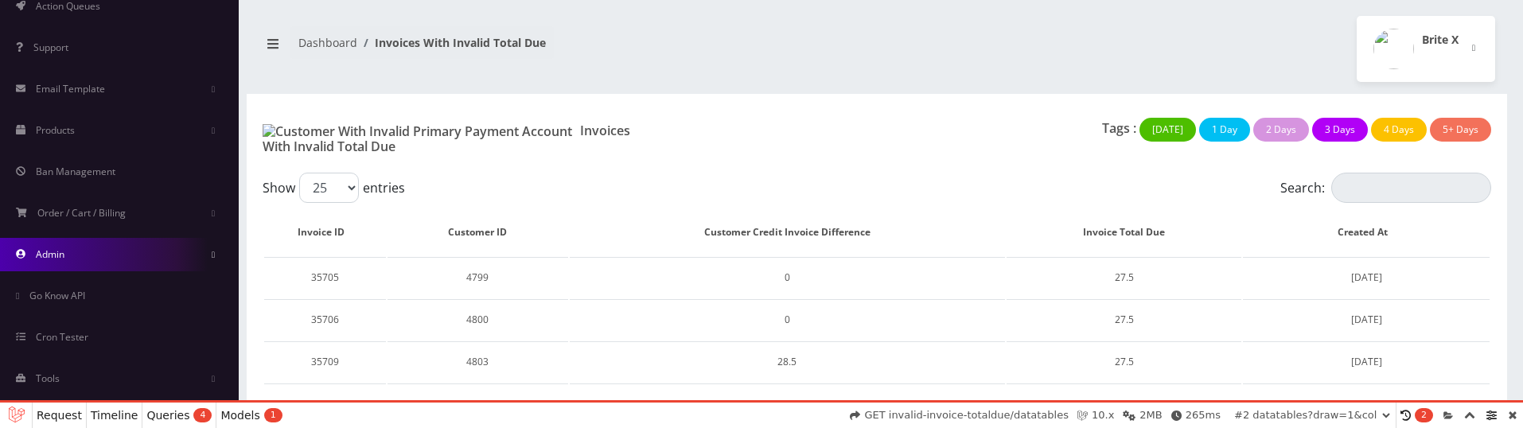
click at [86, 254] on link "Admin" at bounding box center [119, 254] width 239 height 33
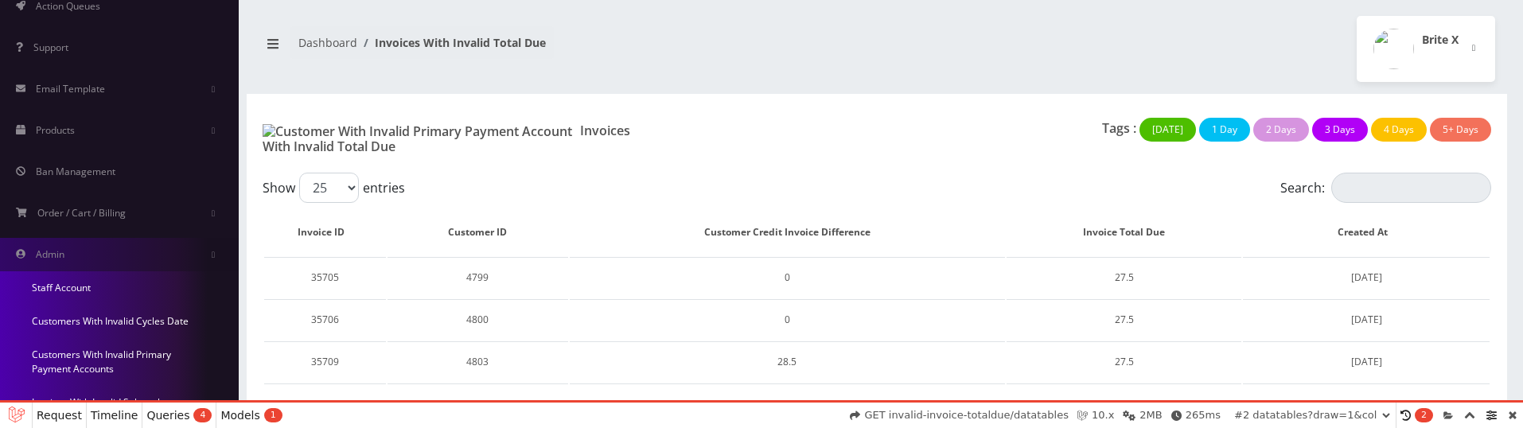
scroll to position [621, 0]
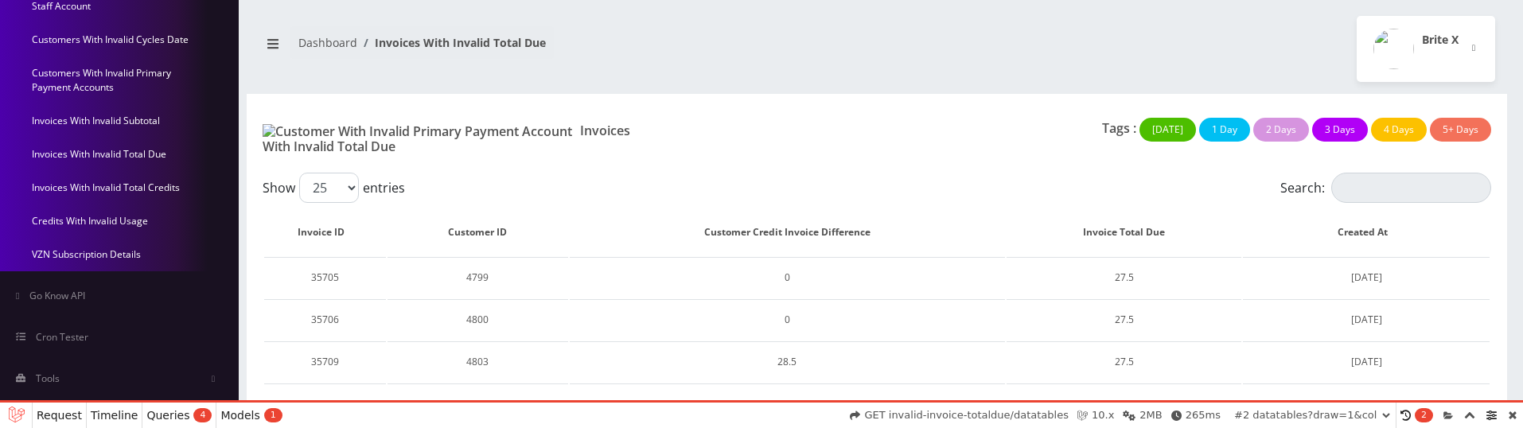
click at [80, 219] on link "Credits With Invalid Usage" at bounding box center [119, 220] width 239 height 33
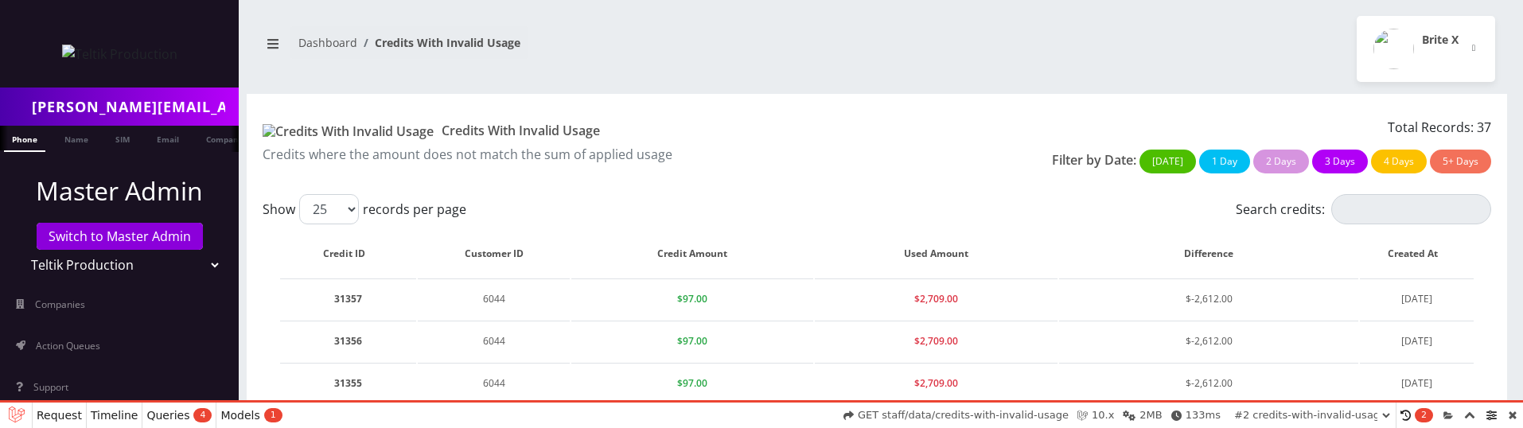
select select "01K47WKCD89R6DQP876QMN0709"
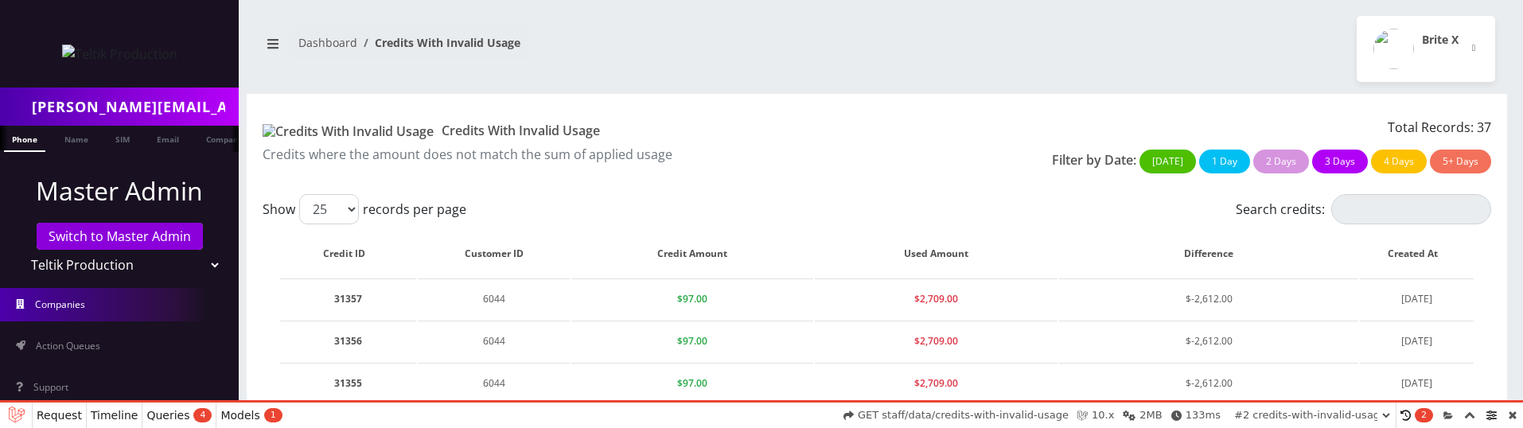
scroll to position [340, 0]
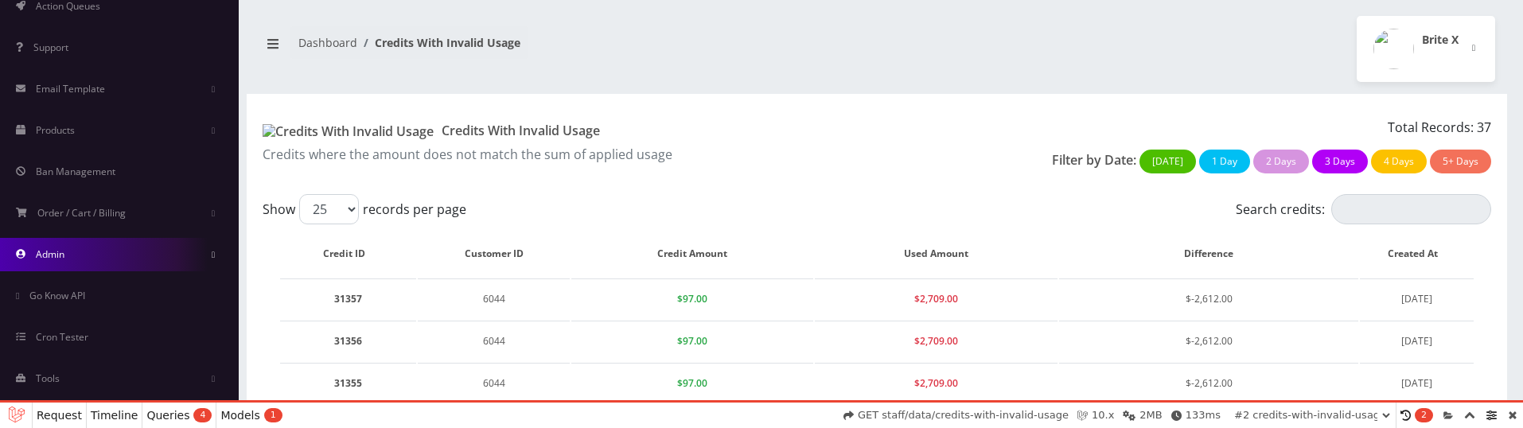
click at [96, 248] on link "Admin" at bounding box center [119, 254] width 239 height 33
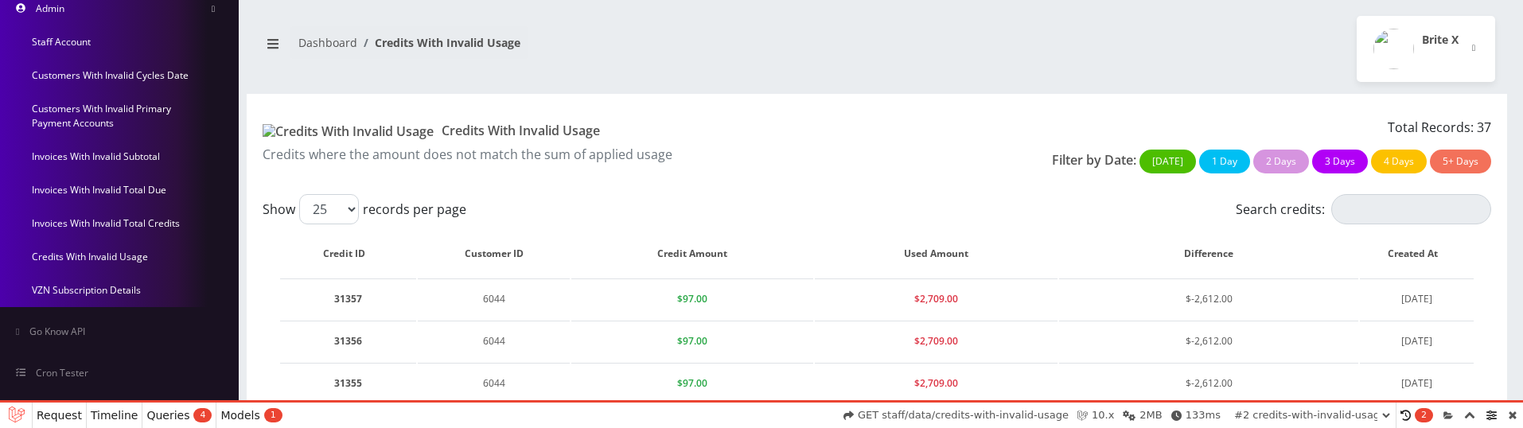
scroll to position [590, 0]
click at [97, 218] on link "Invoices With Invalid Total Credits" at bounding box center [119, 219] width 239 height 33
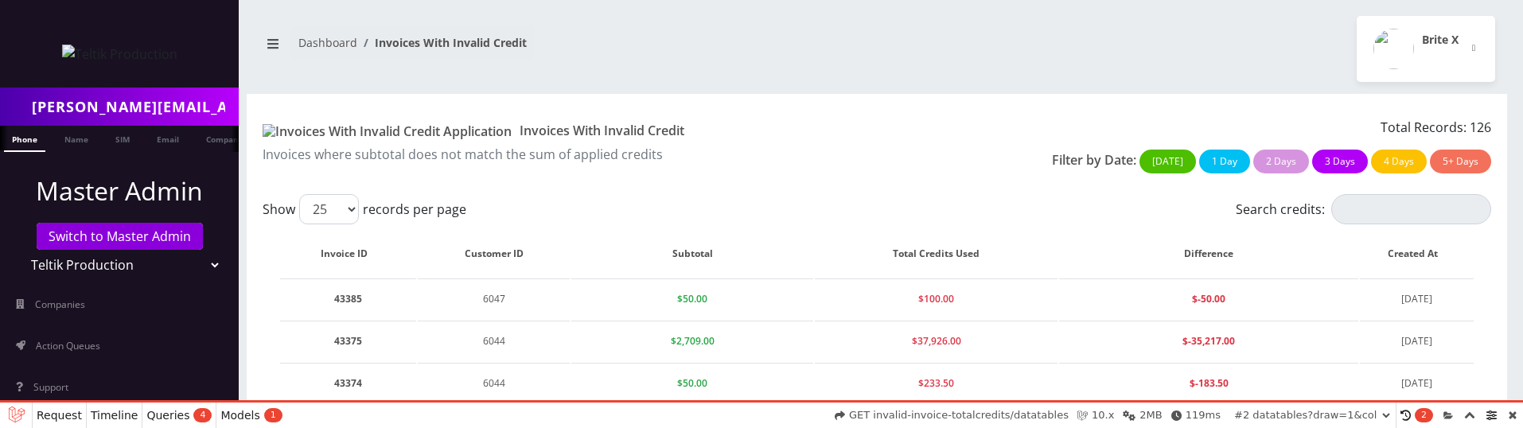
select select "01K47WKSAA2Y2SNXBP34R5WJTE"
click at [1512, 412] on link at bounding box center [1512, 415] width 21 height 25
